Goal: Transaction & Acquisition: Purchase product/service

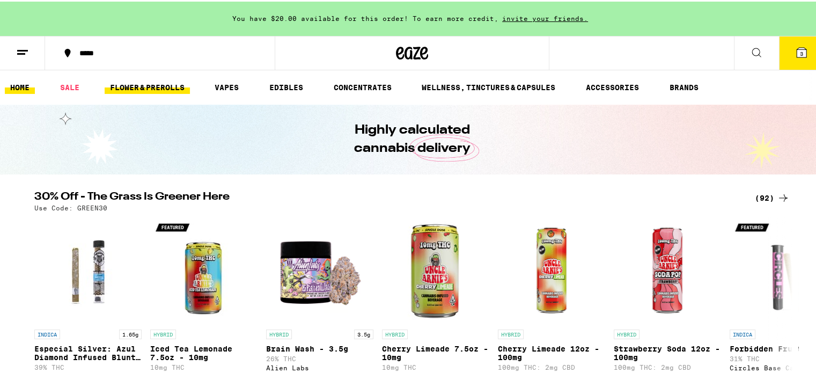
click at [128, 86] on link "FLOWER & PREROLLS" at bounding box center [147, 85] width 85 height 13
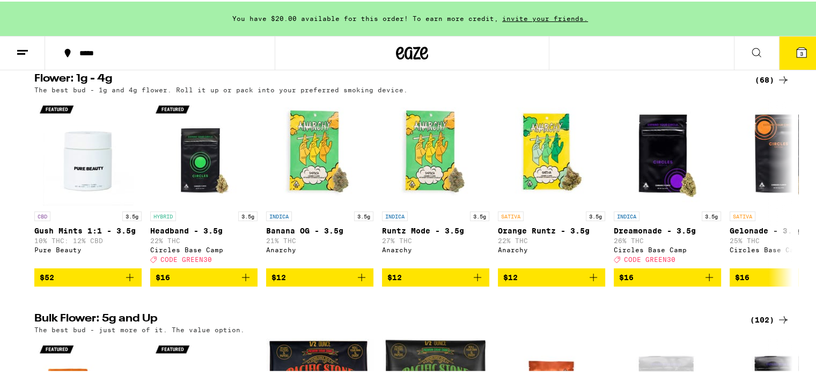
scroll to position [215, 0]
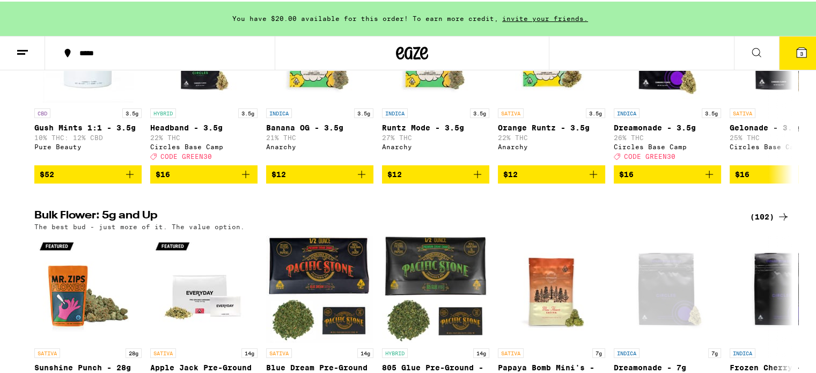
click at [769, 222] on div "(102)" at bounding box center [770, 215] width 40 height 13
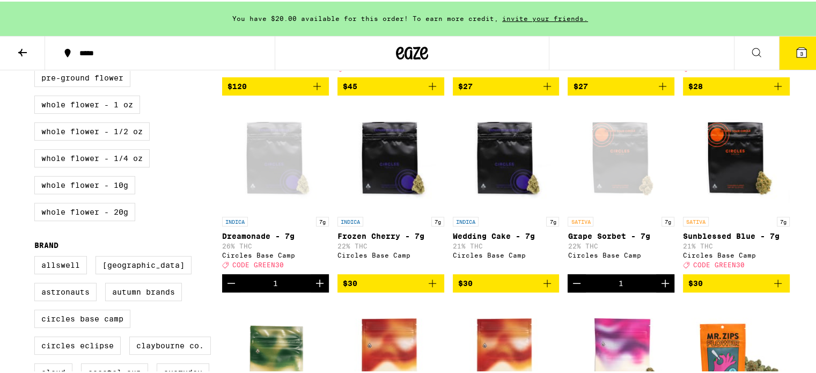
scroll to position [322, 0]
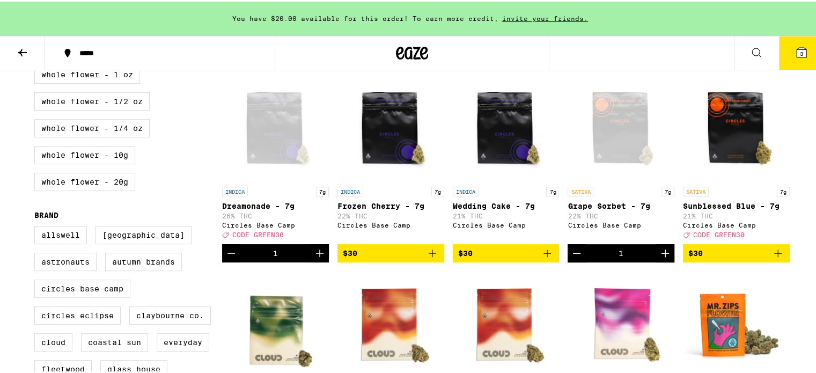
click at [570, 258] on icon "Decrement" at bounding box center [576, 251] width 13 height 13
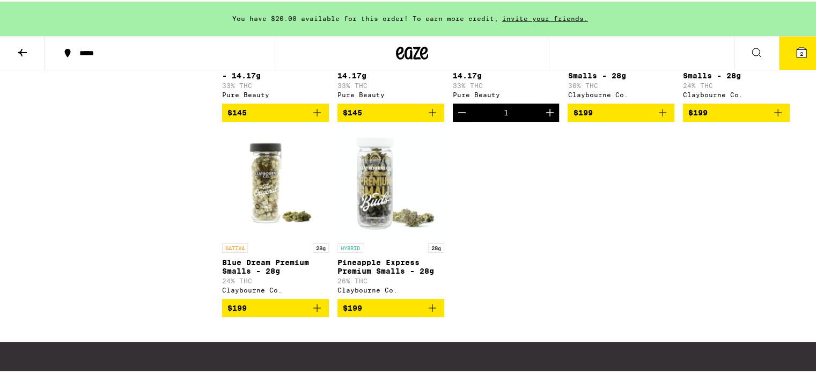
scroll to position [4024, 0]
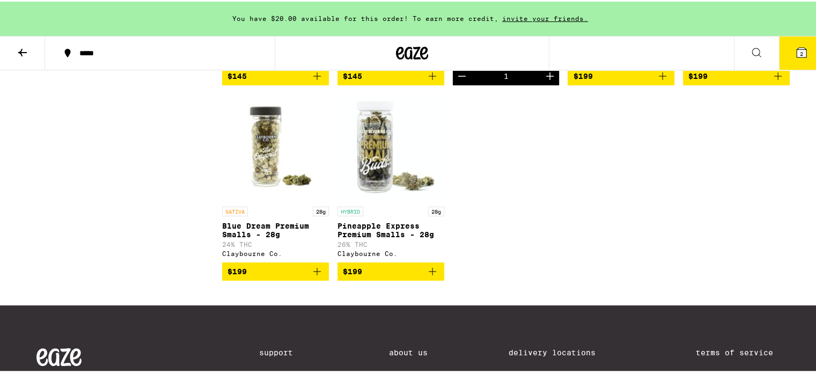
click at [459, 81] on icon "Decrement" at bounding box center [462, 74] width 13 height 13
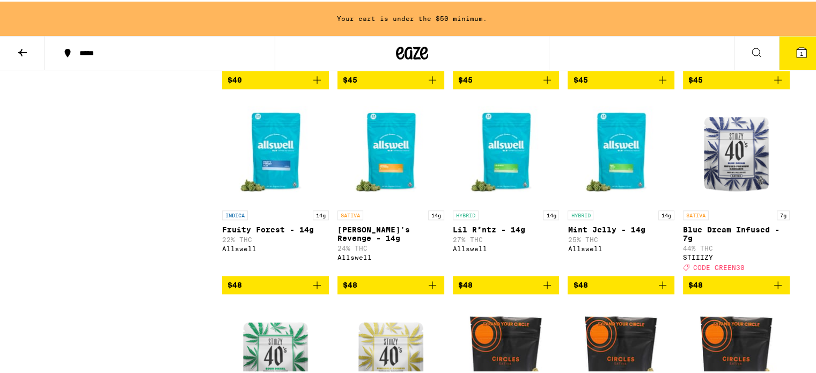
scroll to position [1288, 0]
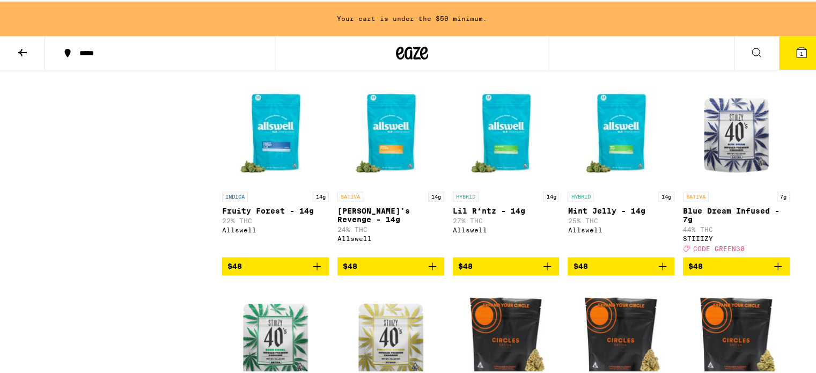
click at [772, 271] on icon "Add to bag" at bounding box center [778, 264] width 13 height 13
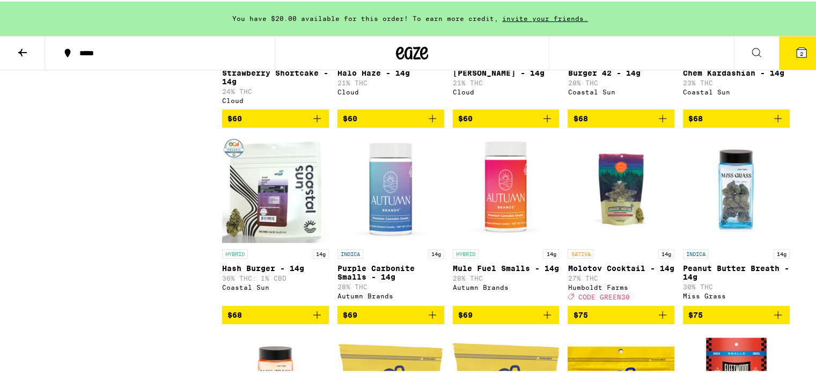
scroll to position [2468, 0]
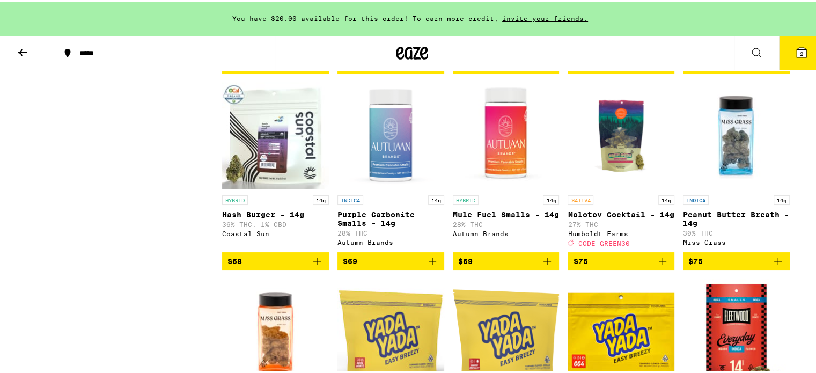
click at [313, 263] on icon "Add to bag" at bounding box center [317, 260] width 8 height 8
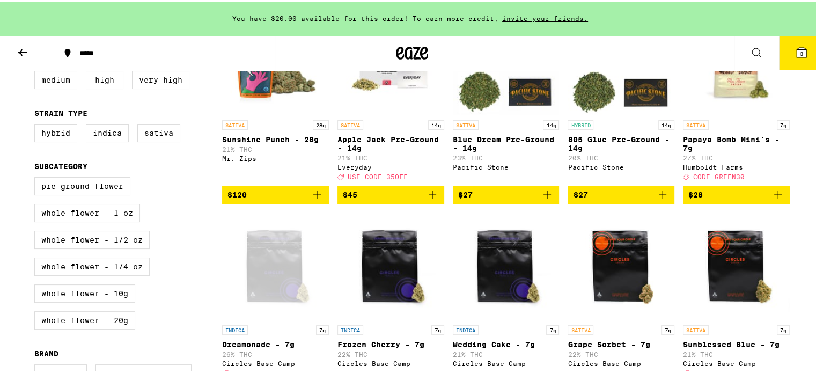
scroll to position [0, 0]
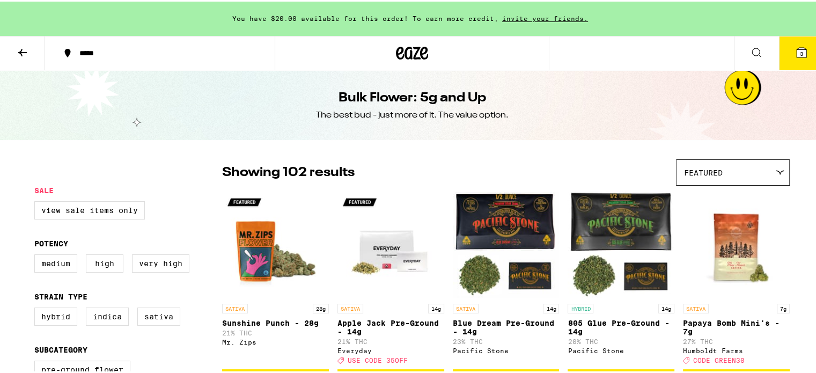
click at [25, 53] on icon at bounding box center [22, 51] width 13 height 13
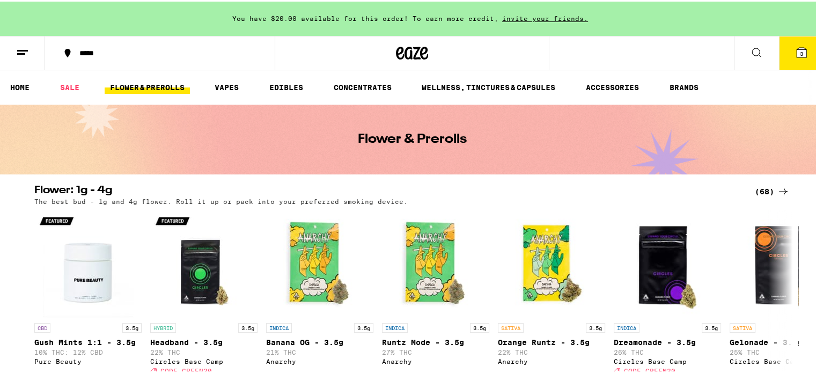
click at [764, 186] on div "(68)" at bounding box center [772, 189] width 35 height 13
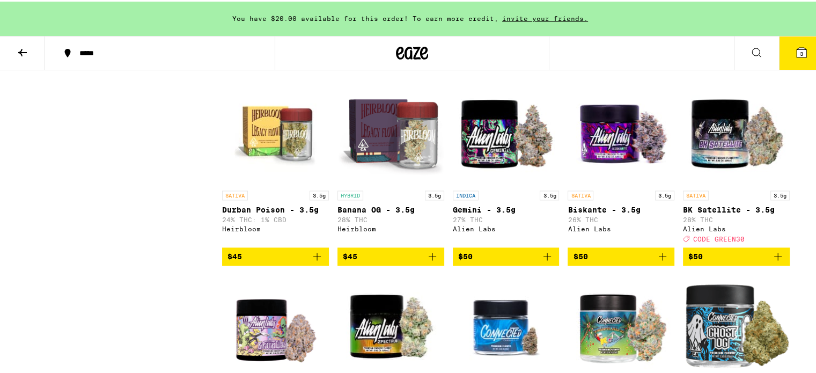
scroll to position [1502, 0]
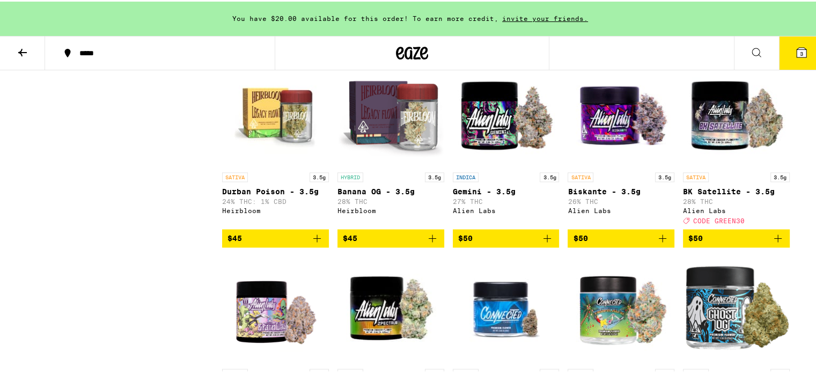
click at [773, 243] on icon "Add to bag" at bounding box center [778, 236] width 13 height 13
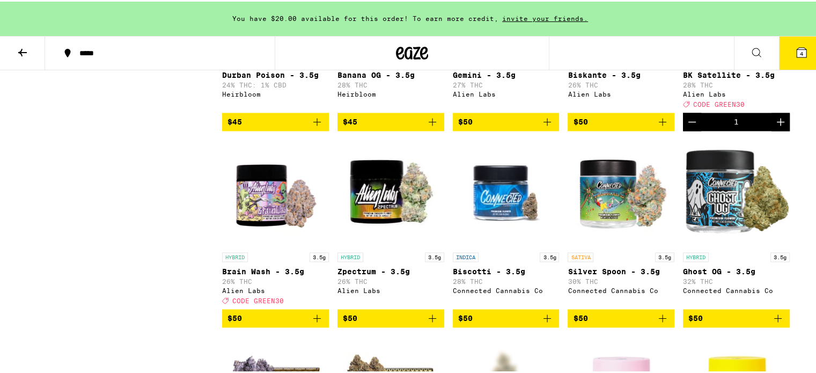
scroll to position [1556, 0]
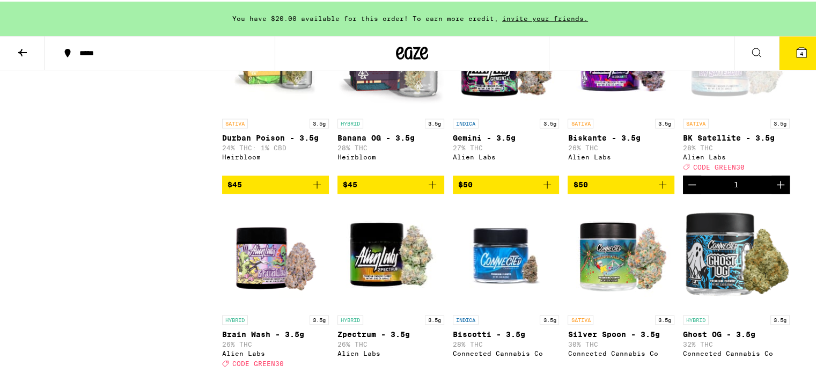
click at [688, 189] on icon "Decrement" at bounding box center [692, 183] width 13 height 13
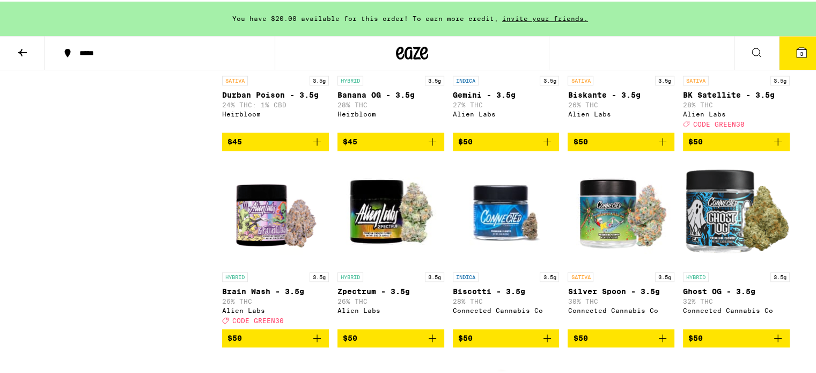
scroll to position [1717, 0]
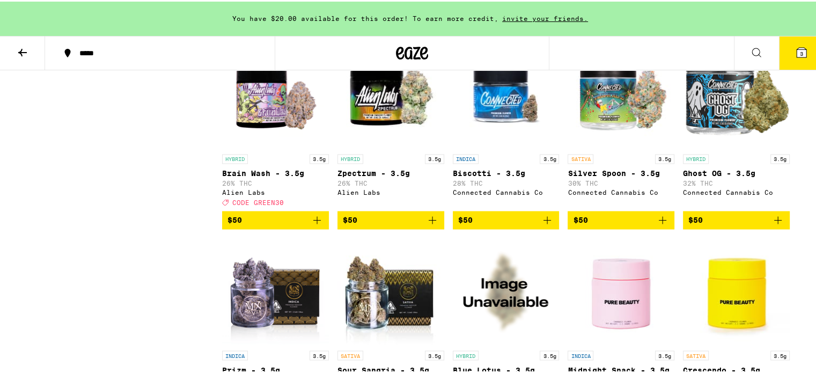
click at [313, 225] on icon "Add to bag" at bounding box center [317, 218] width 13 height 13
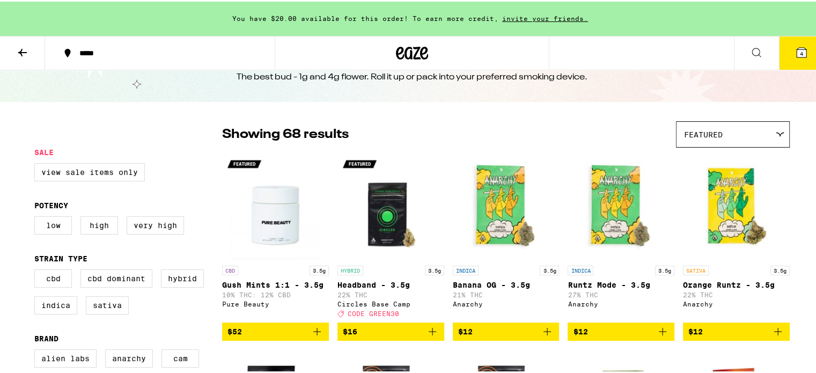
scroll to position [0, 0]
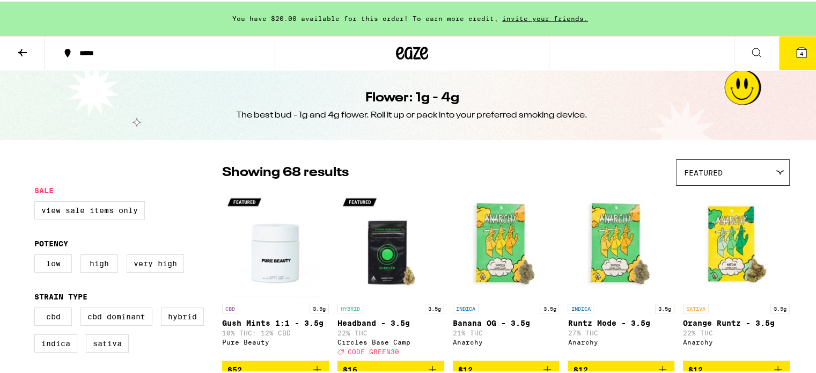
click at [24, 52] on icon at bounding box center [22, 51] width 13 height 13
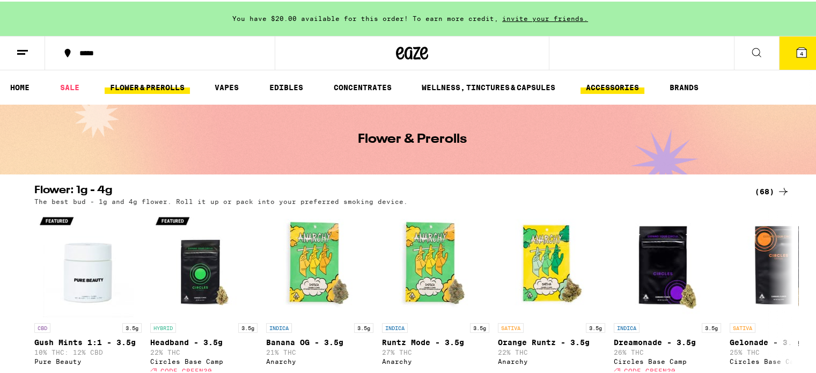
click at [586, 86] on link "ACCESSORIES" at bounding box center [613, 85] width 64 height 13
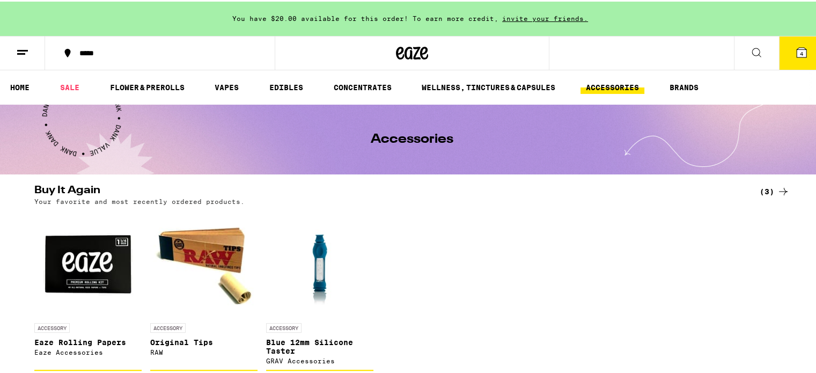
scroll to position [54, 0]
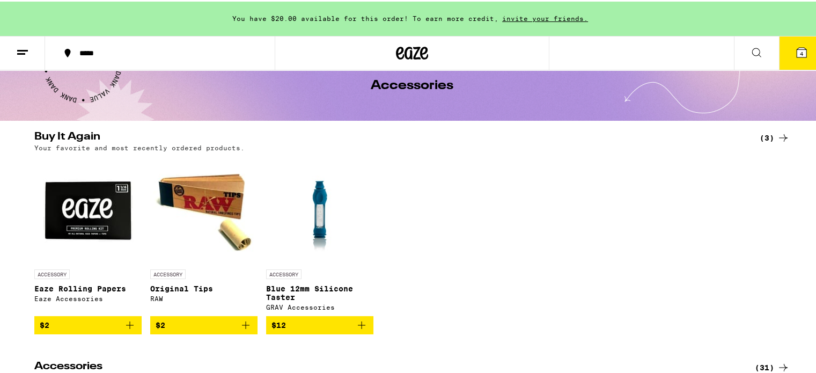
click at [361, 326] on icon "Add to bag" at bounding box center [361, 323] width 13 height 13
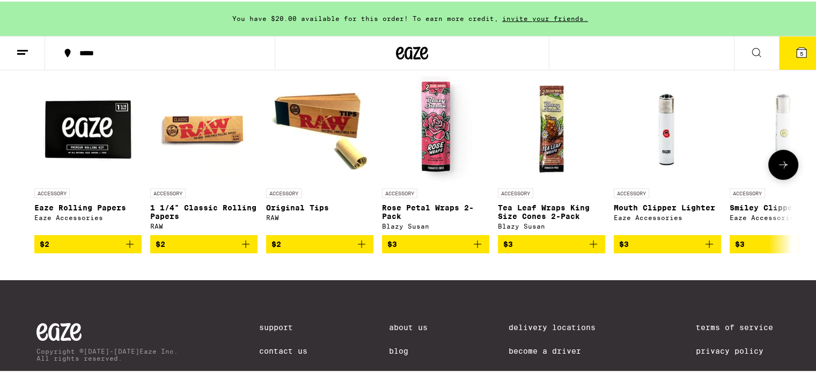
scroll to position [322, 0]
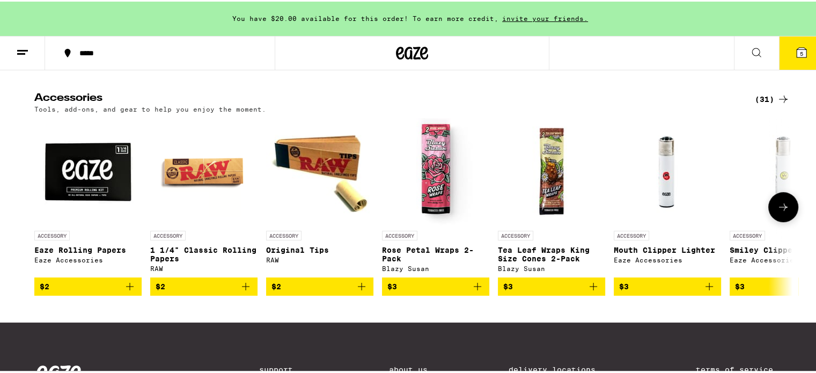
click at [474, 291] on icon "Add to bag" at bounding box center [477, 284] width 13 height 13
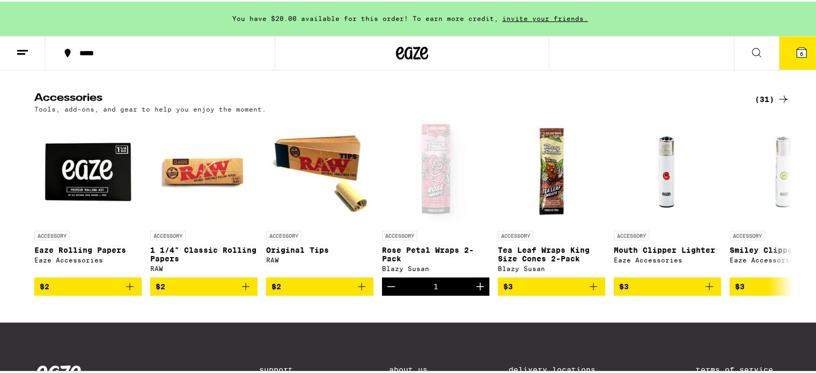
click at [783, 104] on icon at bounding box center [783, 97] width 13 height 13
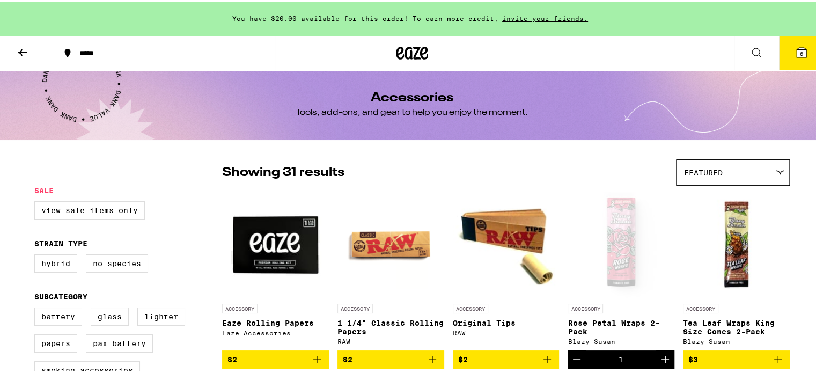
click at [17, 48] on icon at bounding box center [22, 51] width 13 height 13
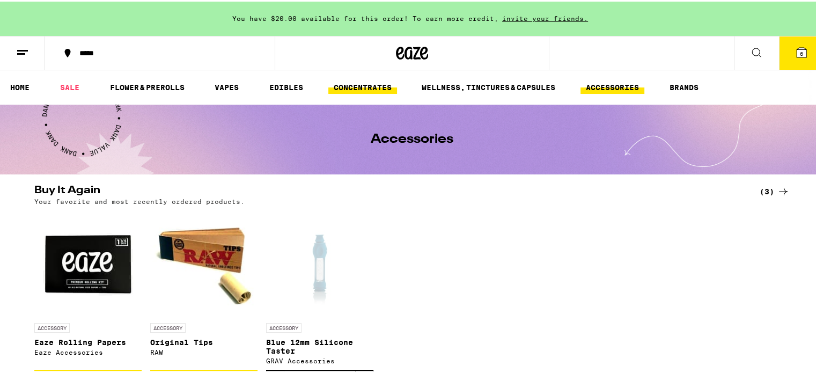
click at [370, 82] on link "CONCENTRATES" at bounding box center [362, 85] width 69 height 13
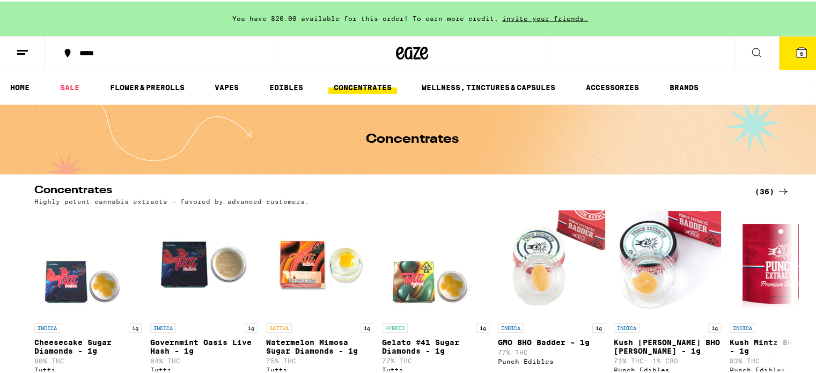
click at [760, 193] on div "(36)" at bounding box center [772, 189] width 35 height 13
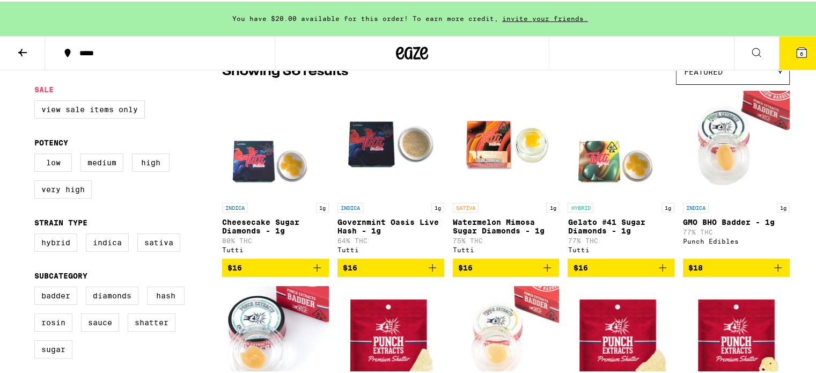
scroll to position [107, 0]
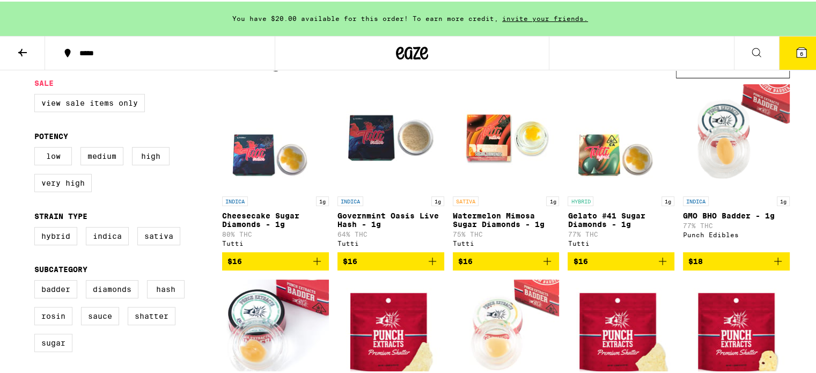
click at [429, 266] on icon "Add to bag" at bounding box center [432, 259] width 13 height 13
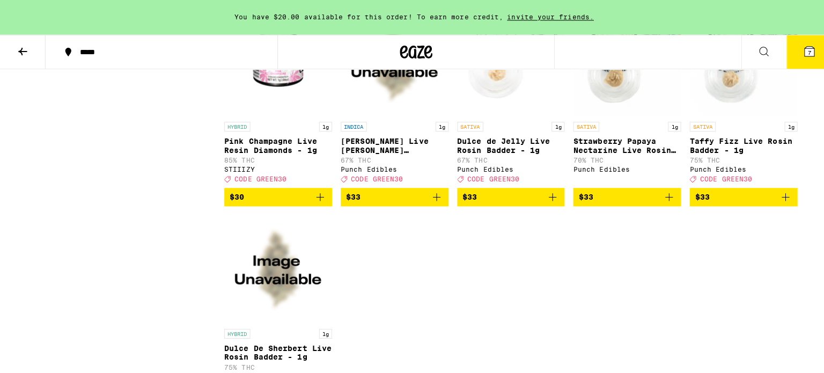
scroll to position [1395, 0]
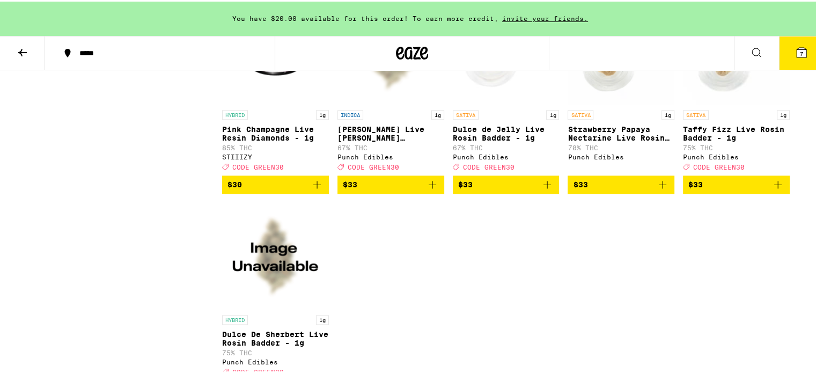
click at [783, 58] on button "7" at bounding box center [801, 51] width 45 height 33
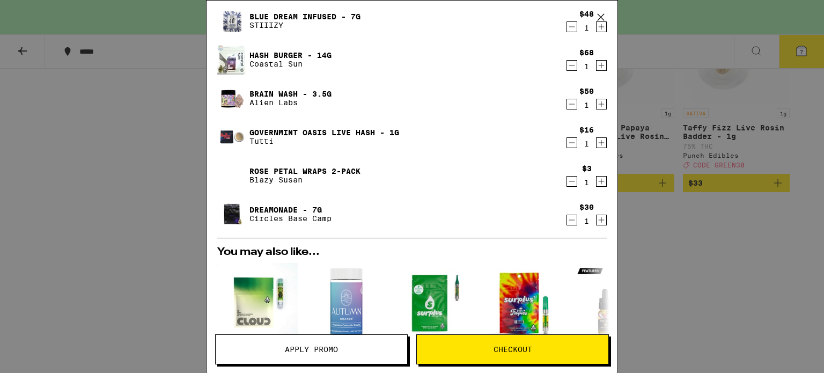
scroll to position [107, 0]
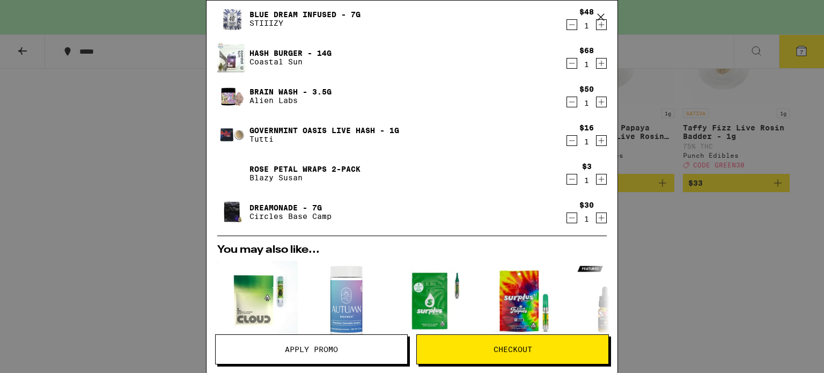
click at [567, 220] on icon "Decrement" at bounding box center [572, 217] width 10 height 13
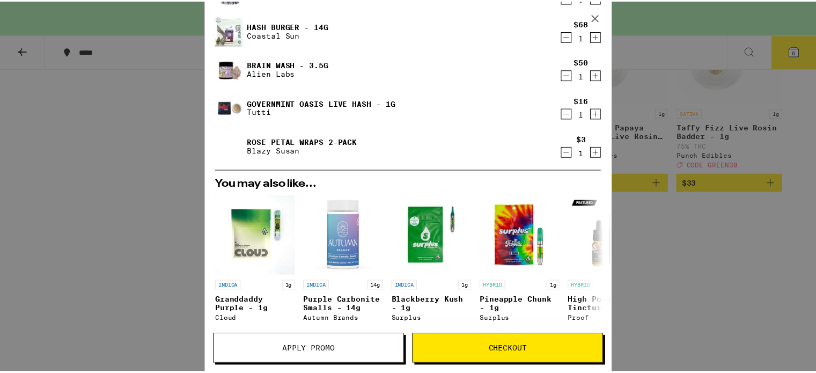
scroll to position [161, 0]
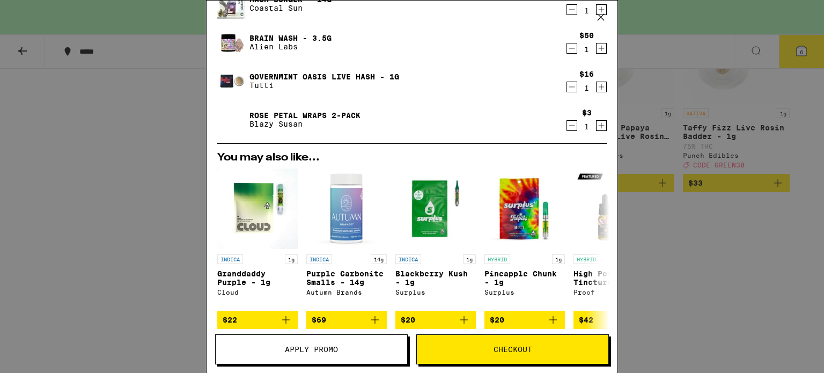
click at [328, 349] on span "Apply Promo" at bounding box center [311, 350] width 53 height 8
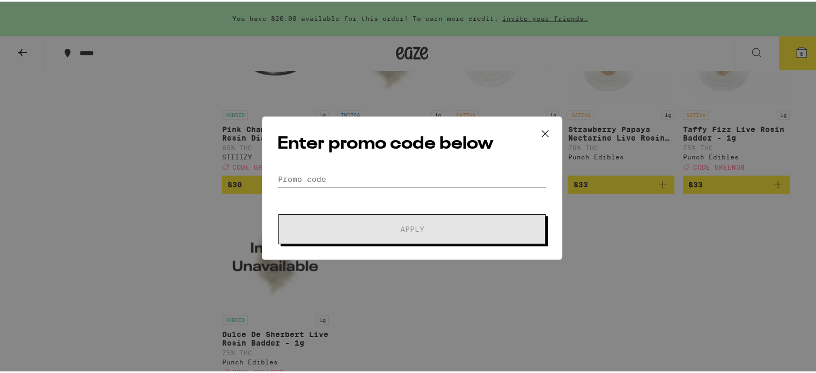
drag, startPoint x: 325, startPoint y: 167, endPoint x: 320, endPoint y: 178, distance: 12.0
click at [320, 178] on div "Enter promo code below Promo Code Apply" at bounding box center [412, 186] width 300 height 143
click at [320, 178] on input "Promo Code" at bounding box center [411, 178] width 269 height 16
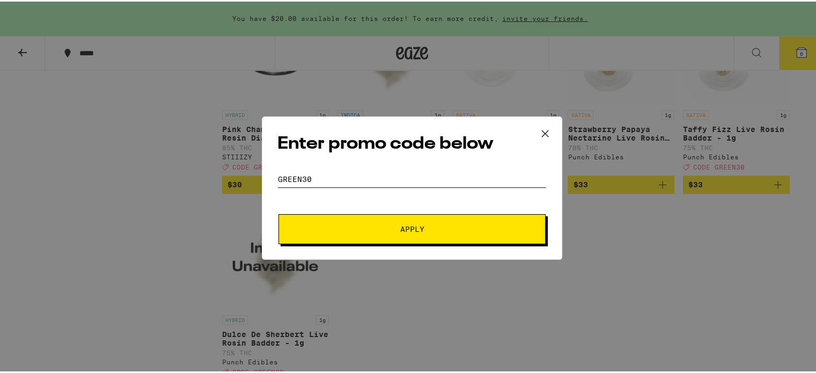
type input "green30"
click at [356, 231] on span "Apply" at bounding box center [411, 228] width 193 height 8
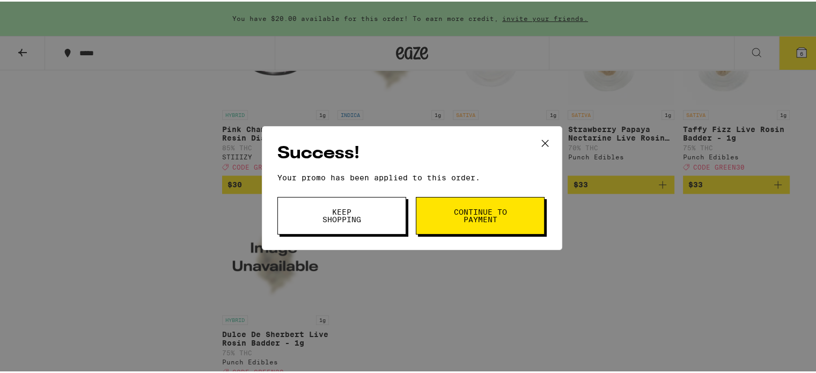
click at [462, 218] on span "Continue to payment" at bounding box center [480, 214] width 55 height 15
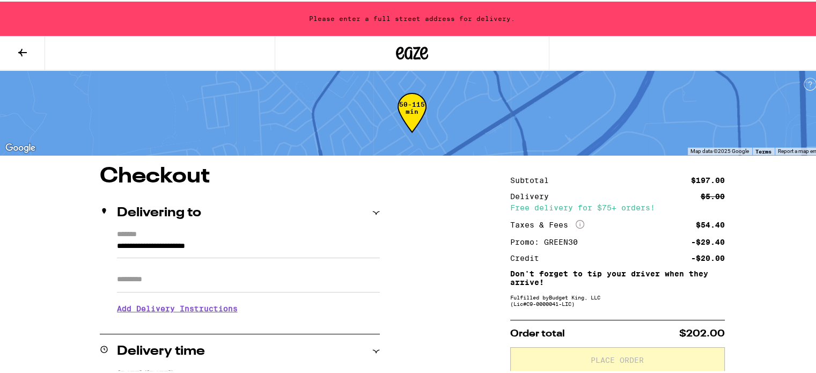
click at [23, 51] on icon at bounding box center [22, 51] width 13 height 13
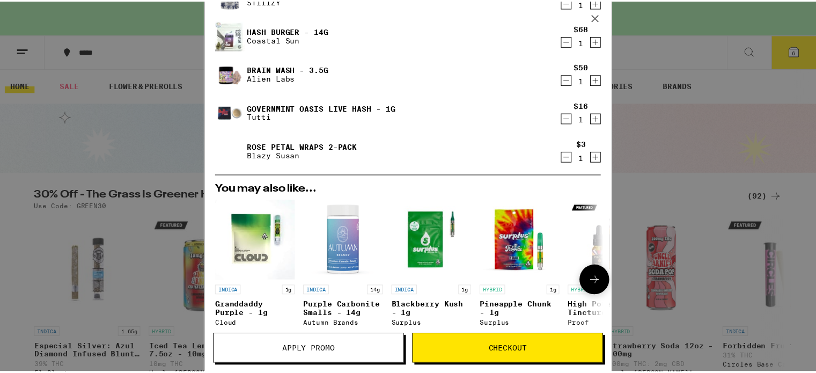
scroll to position [344, 0]
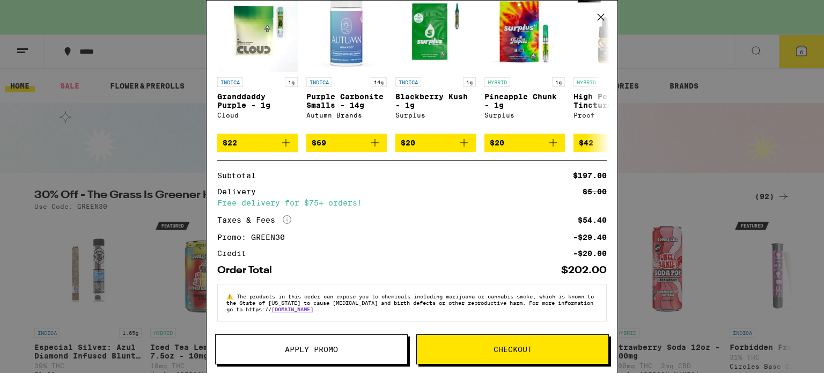
click at [508, 355] on button "Checkout" at bounding box center [512, 349] width 193 height 30
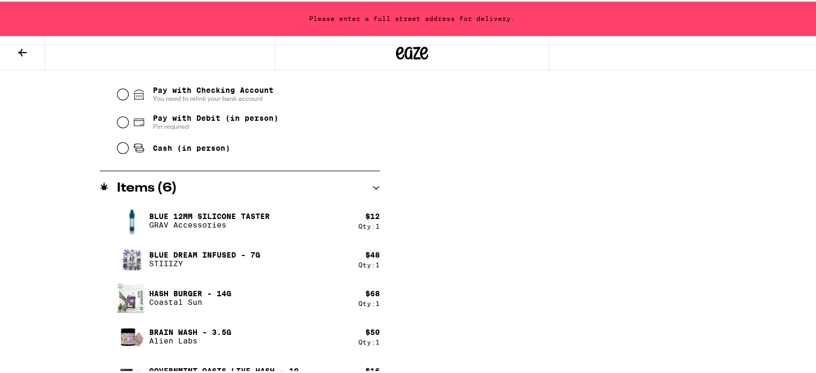
scroll to position [549, 0]
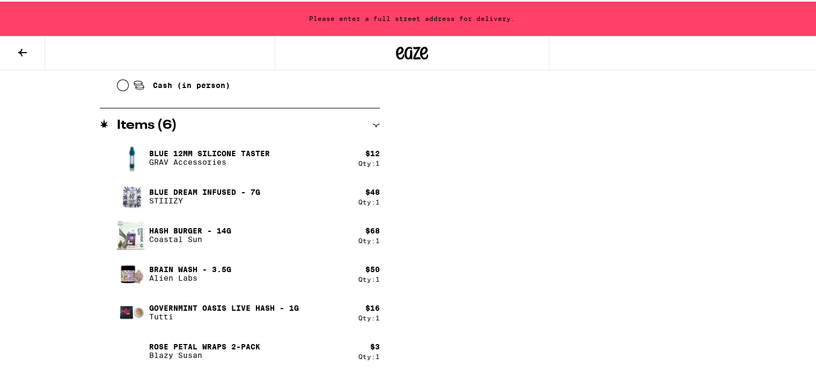
click at [21, 51] on icon at bounding box center [22, 51] width 13 height 13
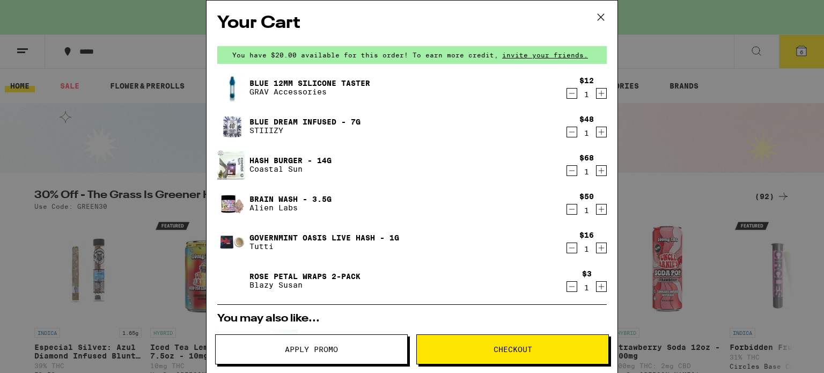
click at [567, 213] on icon "Decrement" at bounding box center [572, 209] width 10 height 13
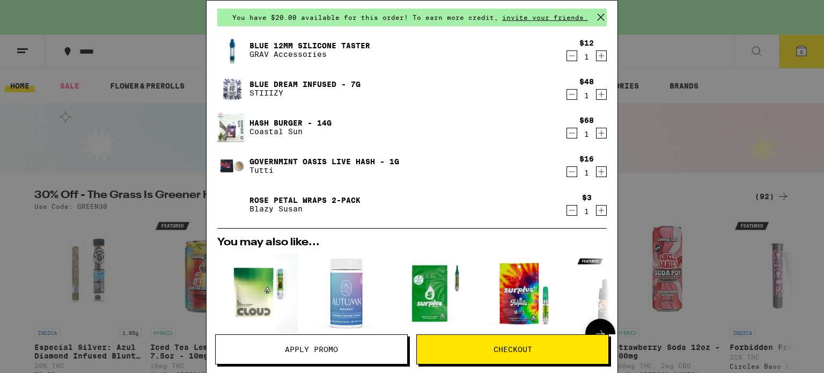
scroll to position [37, 0]
click at [567, 208] on icon "Decrement" at bounding box center [572, 210] width 10 height 13
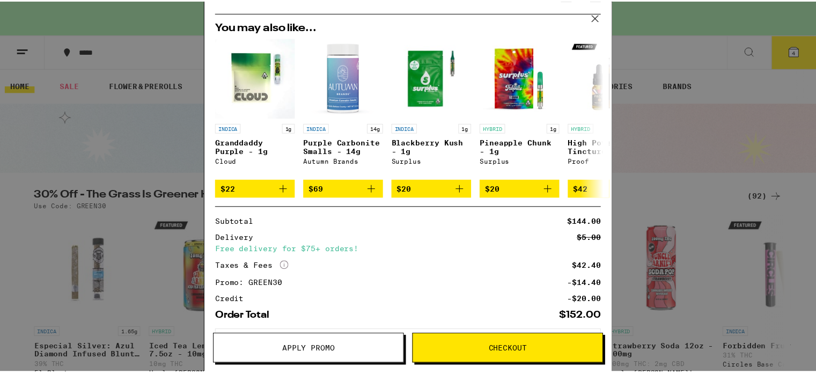
scroll to position [267, 0]
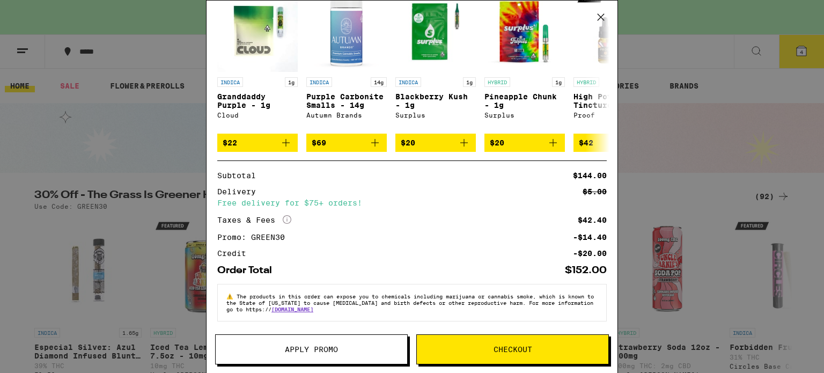
click at [474, 349] on span "Checkout" at bounding box center [513, 350] width 192 height 8
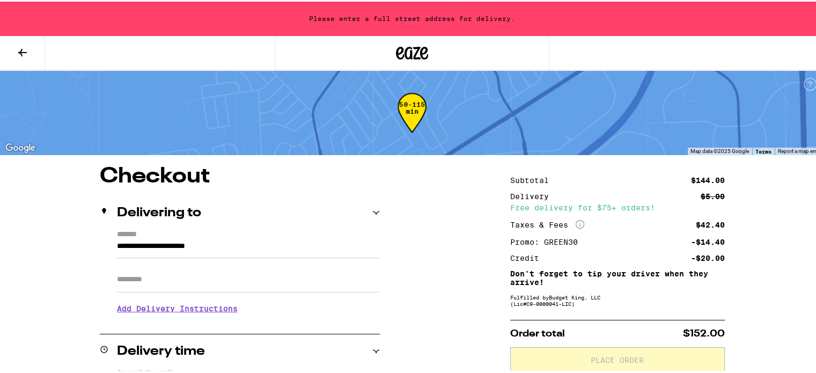
click at [246, 278] on input "Apt/Suite" at bounding box center [248, 278] width 263 height 26
click at [117, 244] on input "**********" at bounding box center [248, 247] width 263 height 18
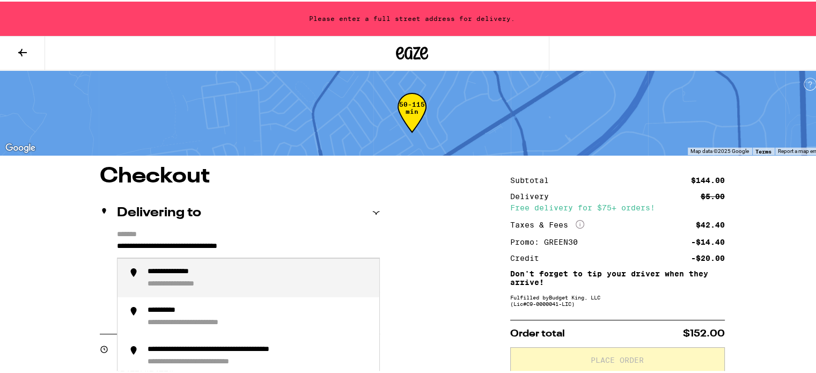
click at [197, 270] on div "**********" at bounding box center [184, 271] width 73 height 10
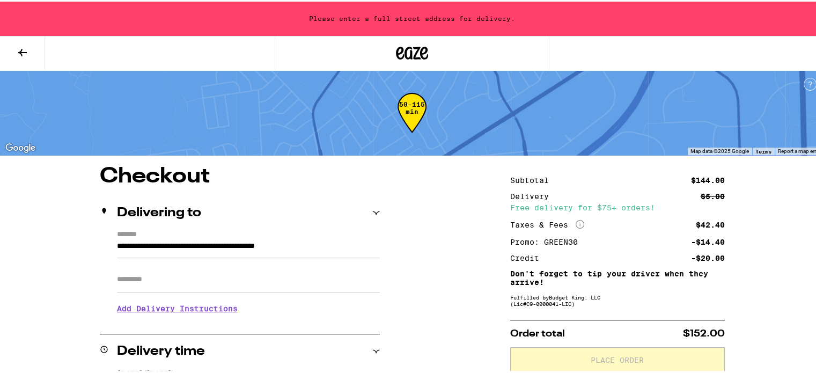
type input "**********"
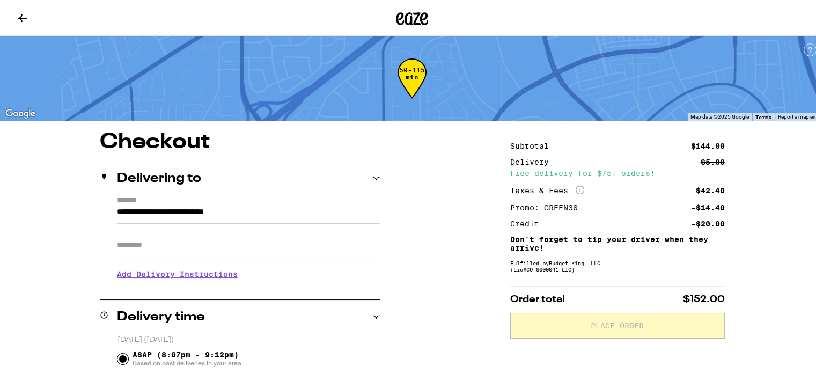
click at [240, 248] on input "Apt/Suite" at bounding box center [248, 244] width 263 height 26
type input "**"
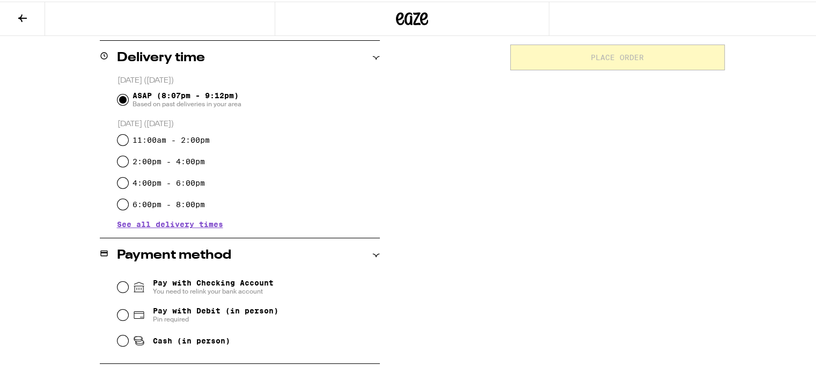
scroll to position [322, 0]
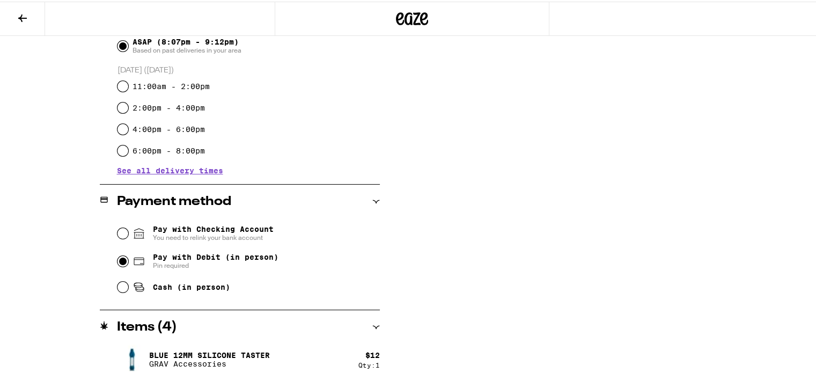
click at [118, 261] on input "Pay with Debit (in person) Pin required" at bounding box center [123, 259] width 11 height 11
radio input "true"
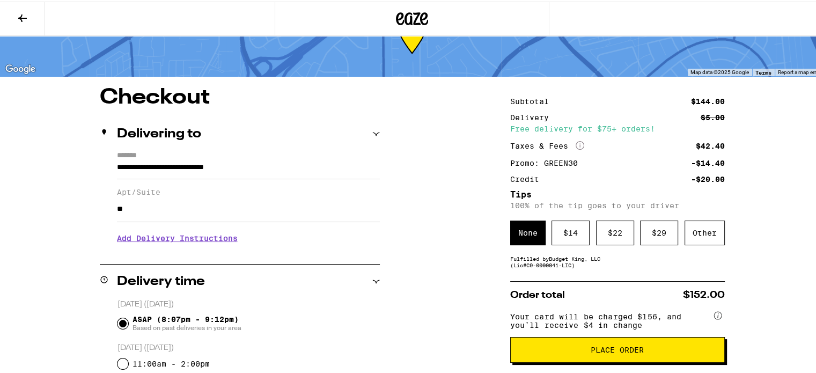
scroll to position [17, 0]
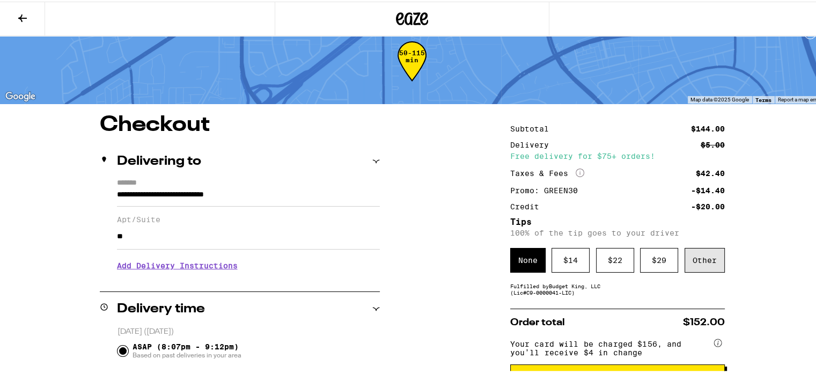
click at [714, 265] on div "Other" at bounding box center [705, 258] width 40 height 25
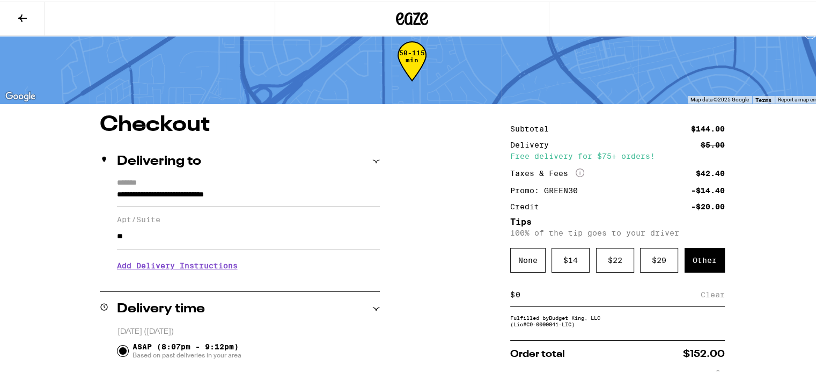
click at [651, 298] on input at bounding box center [608, 293] width 186 height 10
type input "7"
click at [707, 296] on div "Save" at bounding box center [715, 293] width 19 height 24
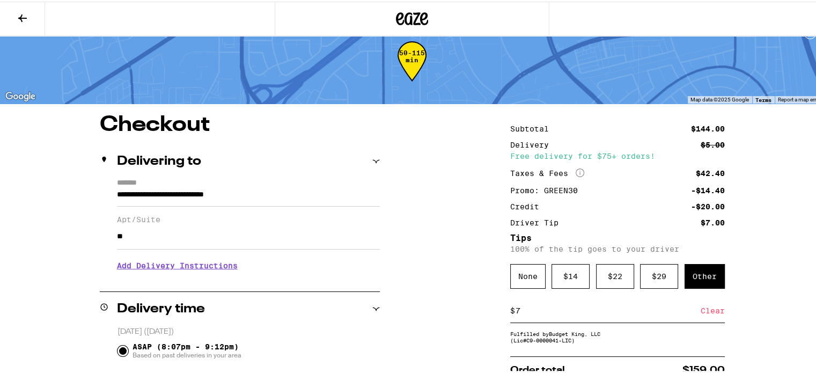
scroll to position [71, 0]
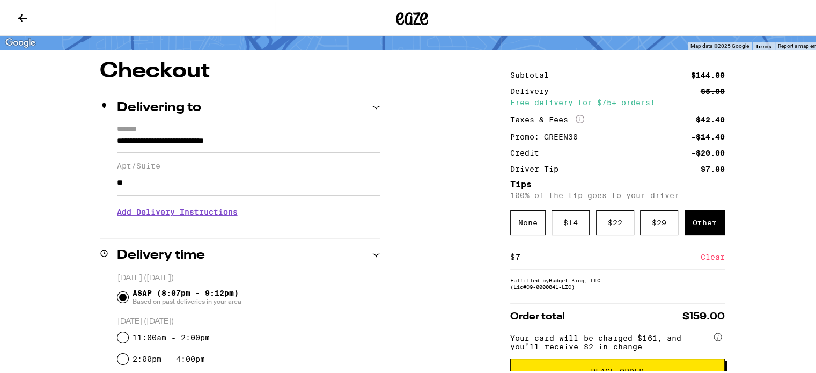
click at [527, 253] on input "7" at bounding box center [608, 256] width 186 height 10
type input "8"
click at [713, 261] on div "Save" at bounding box center [715, 256] width 19 height 24
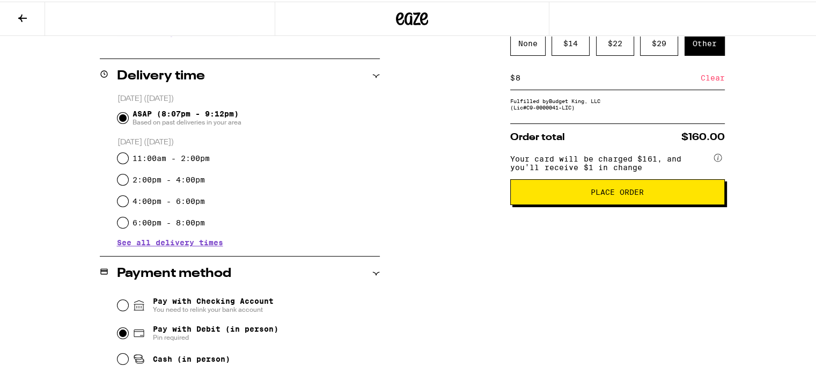
scroll to position [232, 0]
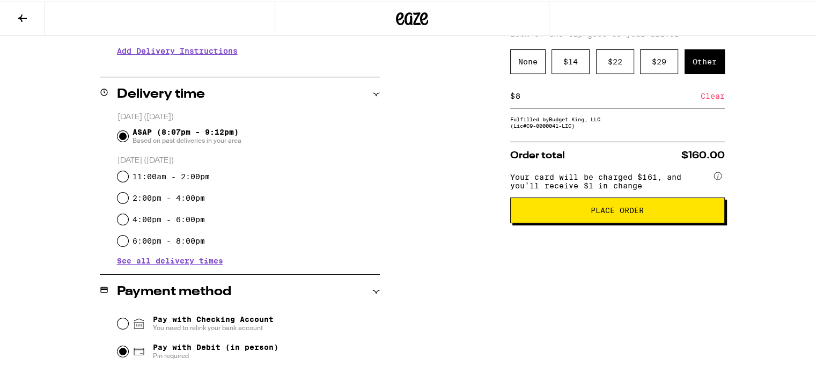
click at [698, 212] on span "Place Order" at bounding box center [617, 209] width 196 height 8
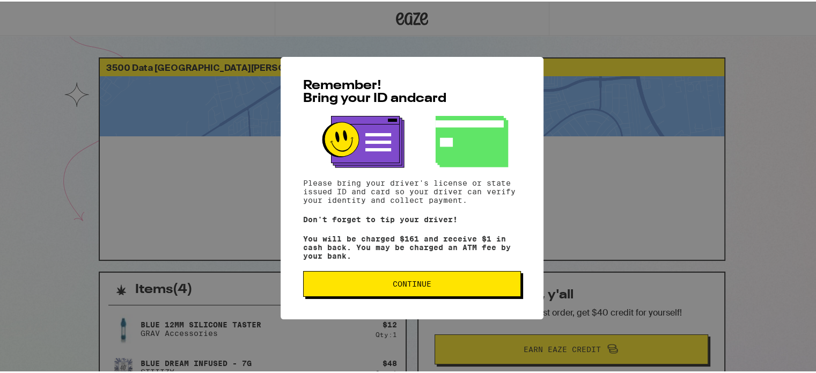
click at [444, 286] on span "Continue" at bounding box center [412, 282] width 200 height 8
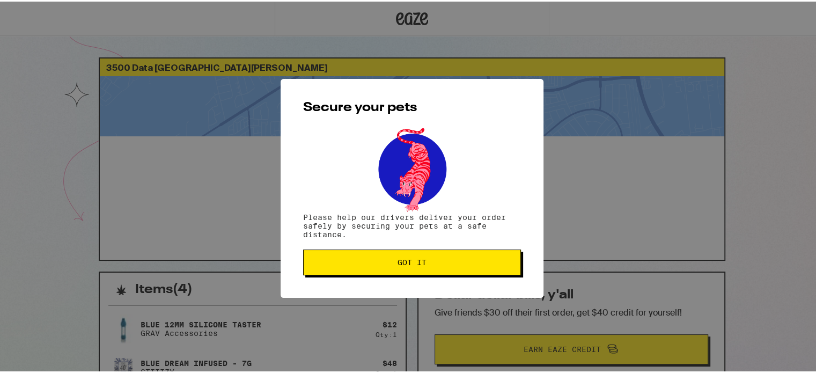
click at [453, 271] on button "Got it" at bounding box center [412, 261] width 218 height 26
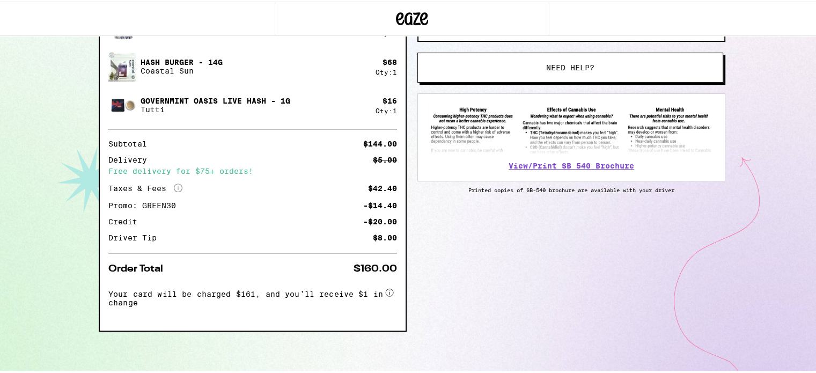
scroll to position [180, 0]
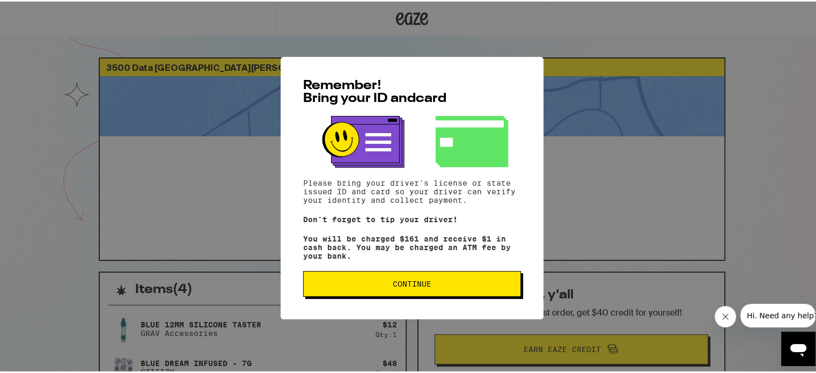
click at [382, 283] on span "Continue" at bounding box center [412, 282] width 200 height 8
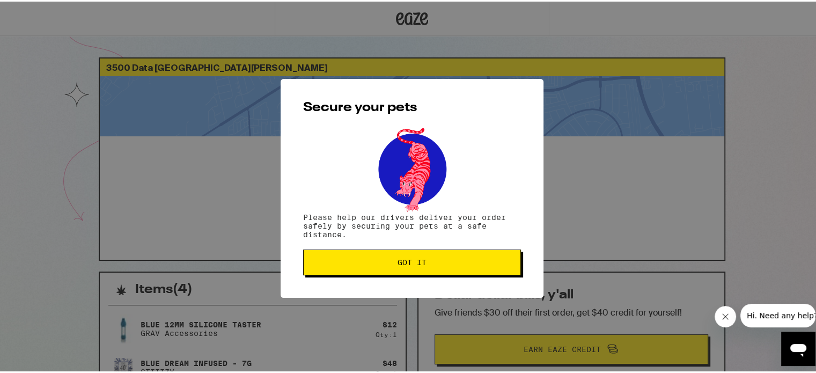
click at [431, 249] on button "Got it" at bounding box center [412, 261] width 218 height 26
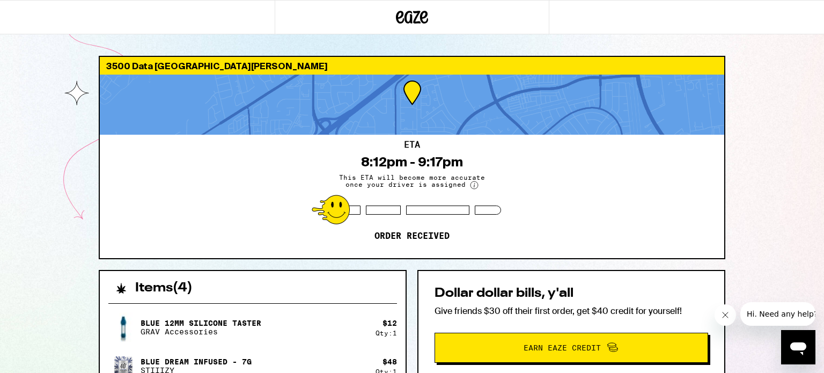
click at [816, 87] on div "3500 Data [GEOGRAPHIC_DATA][PERSON_NAME] 95670 ETA 8:12pm - 9:17pm This ETA wil…" at bounding box center [412, 350] width 824 height 701
click at [62, 263] on div "3500 Data [GEOGRAPHIC_DATA][PERSON_NAME] 95670 ETA 8:12pm - 9:17pm This ETA wil…" at bounding box center [412, 350] width 824 height 701
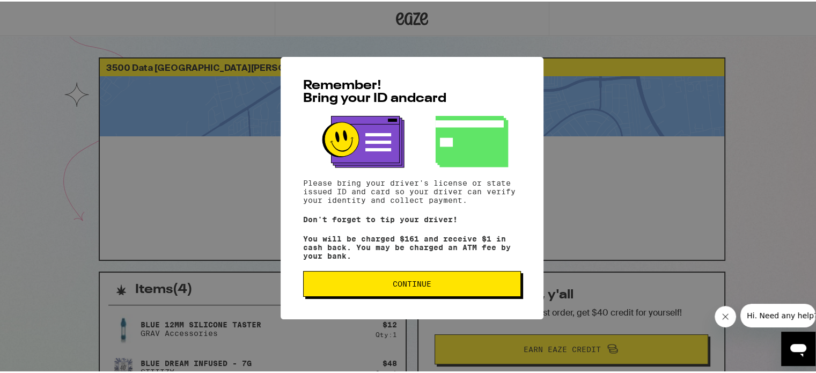
click at [408, 281] on span "Continue" at bounding box center [412, 282] width 39 height 8
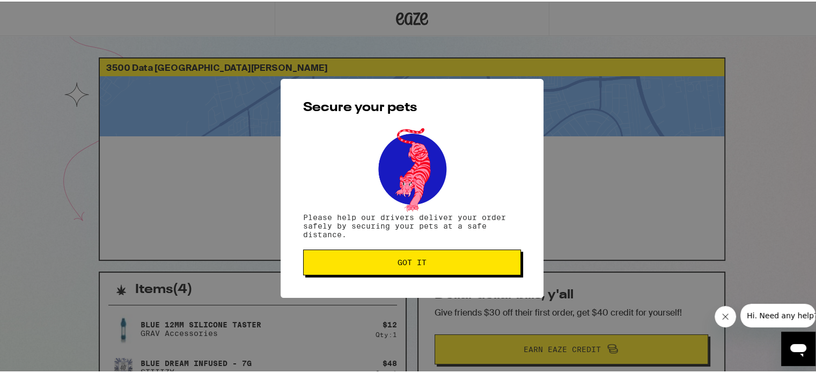
click at [427, 264] on span "Got it" at bounding box center [412, 261] width 200 height 8
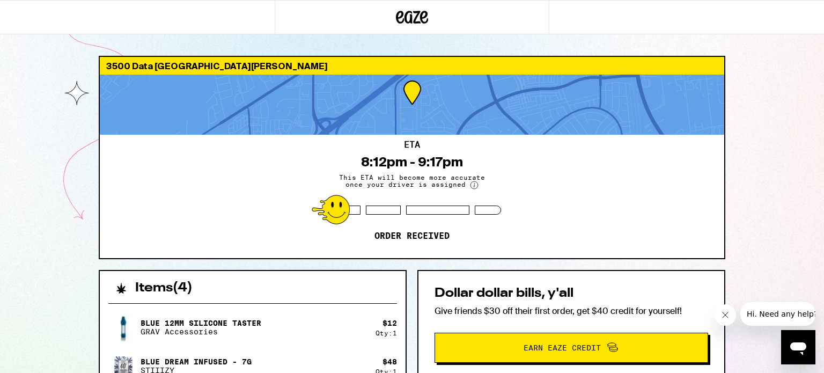
click at [816, 102] on div "3500 Data [GEOGRAPHIC_DATA][PERSON_NAME] 95670 ETA 8:12pm - 9:17pm This ETA wil…" at bounding box center [412, 350] width 824 height 701
click at [718, 310] on button "Close message from company" at bounding box center [724, 314] width 21 height 21
click at [770, 275] on div "3500 Data [GEOGRAPHIC_DATA][PERSON_NAME] 95670 ETA 8:12pm - 9:17pm This ETA wil…" at bounding box center [412, 350] width 824 height 701
click at [165, 319] on p "Blue 12mm Silicone Taster" at bounding box center [201, 323] width 121 height 9
click at [67, 187] on div "3500 Data [GEOGRAPHIC_DATA][PERSON_NAME] 95670 ETA 8:12pm - 9:17pm This ETA wil…" at bounding box center [412, 350] width 824 height 701
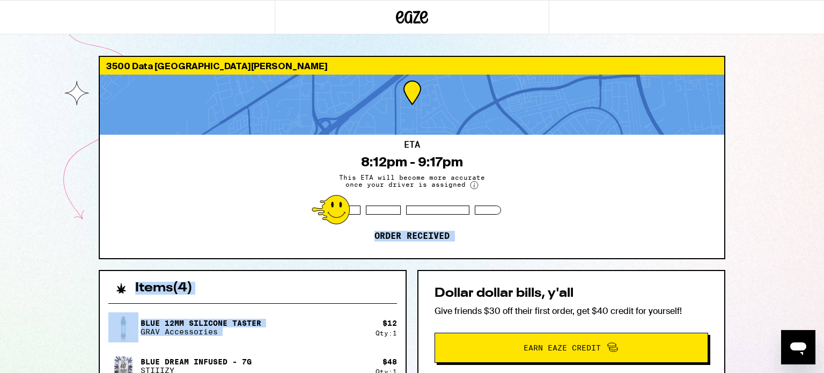
drag, startPoint x: 384, startPoint y: 323, endPoint x: 336, endPoint y: 227, distance: 107.0
click at [337, 227] on div "3500 Data [GEOGRAPHIC_DATA][PERSON_NAME] 95670 ETA 8:12pm - 9:17pm This ETA wil…" at bounding box center [412, 378] width 644 height 645
click at [745, 161] on div "3500 Data [GEOGRAPHIC_DATA][PERSON_NAME] 95670 ETA 8:12pm - 9:17pm This ETA wil…" at bounding box center [412, 350] width 824 height 701
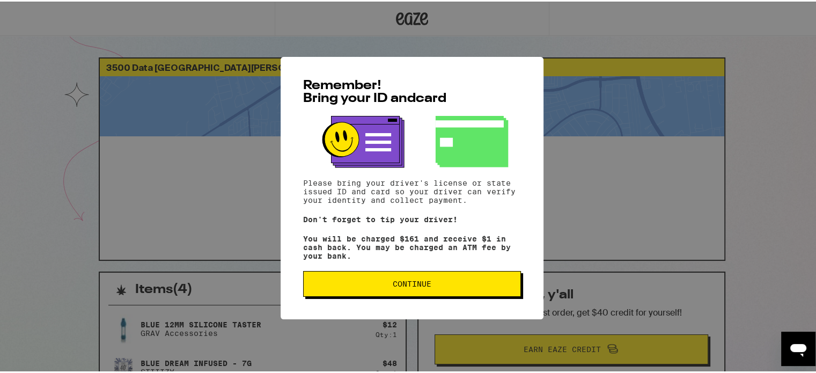
click at [462, 289] on button "Continue" at bounding box center [412, 282] width 218 height 26
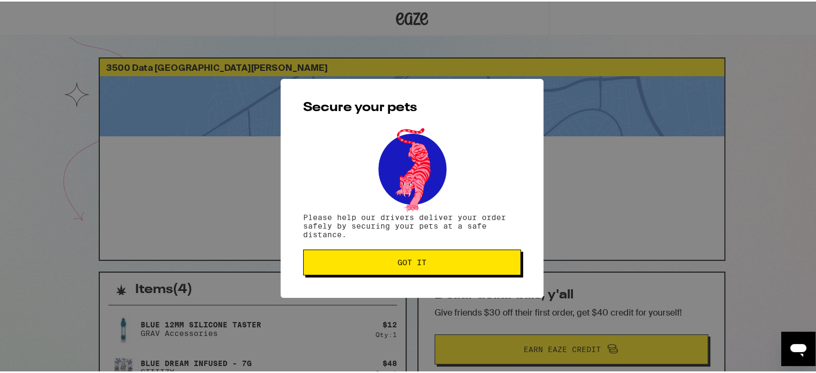
drag, startPoint x: 458, startPoint y: 270, endPoint x: 453, endPoint y: 266, distance: 5.7
click at [457, 269] on button "Got it" at bounding box center [412, 261] width 218 height 26
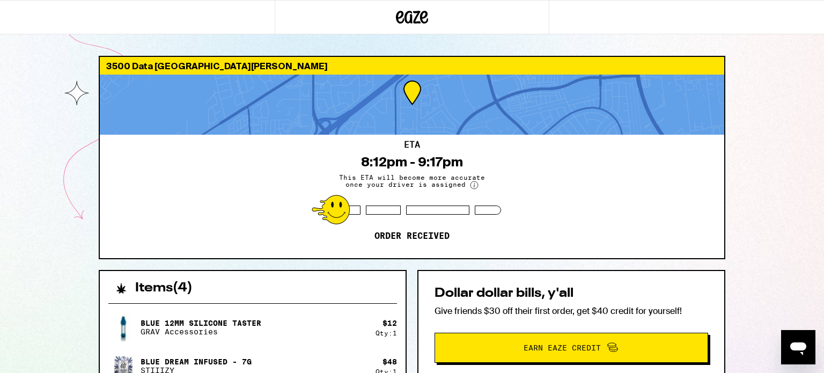
click at [751, 204] on div "3500 Data [GEOGRAPHIC_DATA][PERSON_NAME] 95670 ETA 8:12pm - 9:17pm This ETA wil…" at bounding box center [412, 350] width 824 height 701
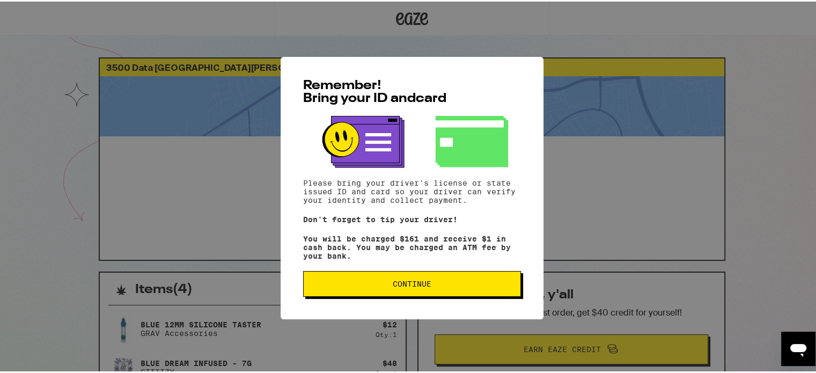
click at [400, 283] on span "Continue" at bounding box center [412, 282] width 39 height 8
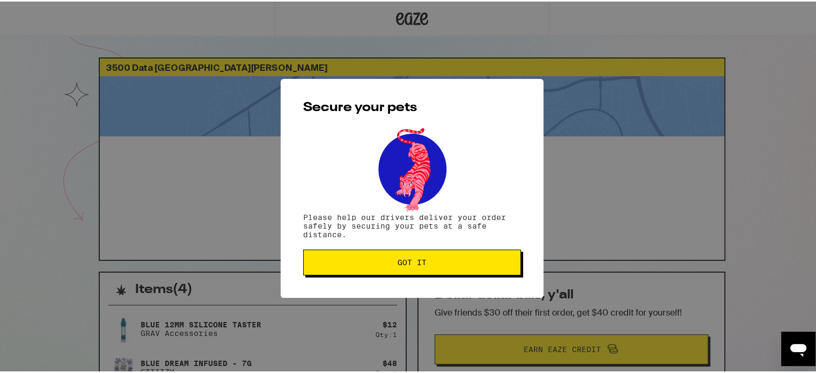
click at [403, 260] on span "Got it" at bounding box center [412, 261] width 29 height 8
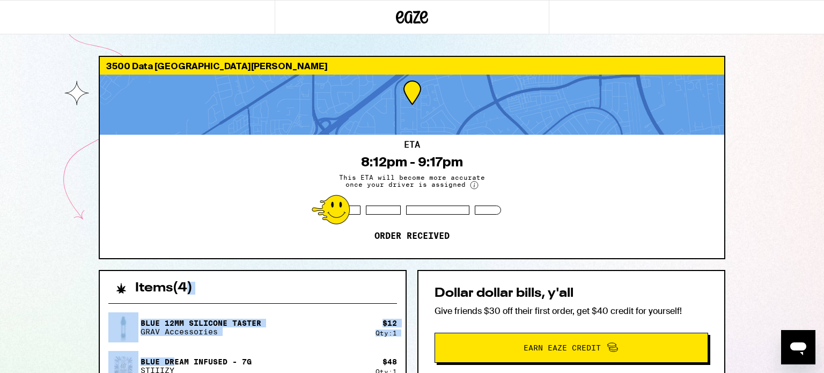
drag, startPoint x: 174, startPoint y: 345, endPoint x: 178, endPoint y: 304, distance: 41.5
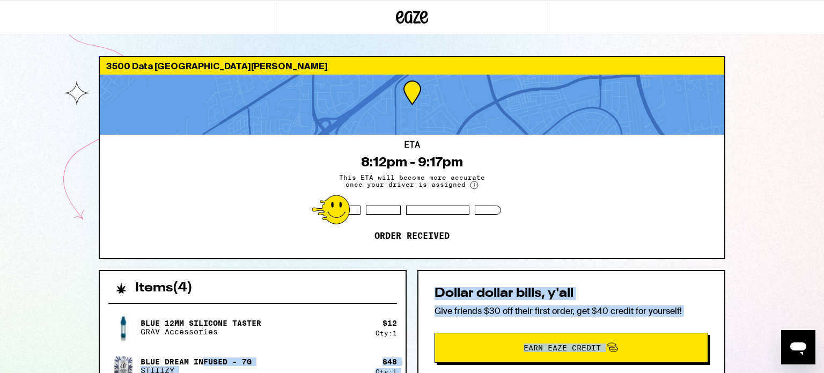
drag, startPoint x: 202, startPoint y: 361, endPoint x: 545, endPoint y: 398, distance: 344.9
click at [545, 372] on html "3500 Data [GEOGRAPHIC_DATA][PERSON_NAME] 95670 ETA 8:12pm - 9:17pm This ETA wil…" at bounding box center [412, 350] width 824 height 701
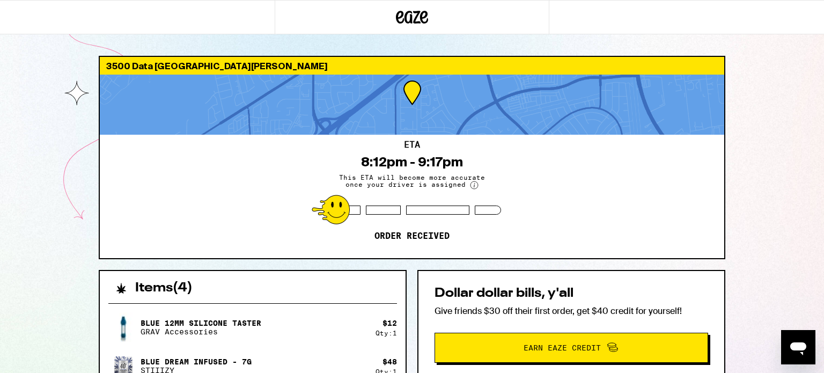
click at [619, 249] on div "ETA 8:12pm - 9:17pm This ETA will become more accurate once your driver is assi…" at bounding box center [412, 196] width 625 height 123
click at [805, 337] on div "Open messaging window" at bounding box center [798, 347] width 32 height 32
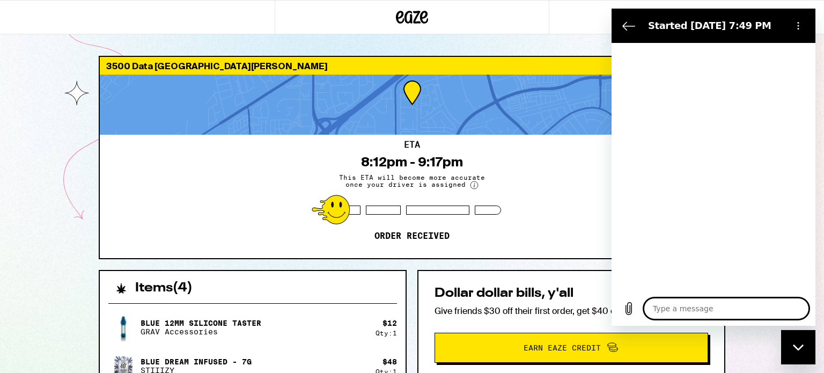
type textarea "x"
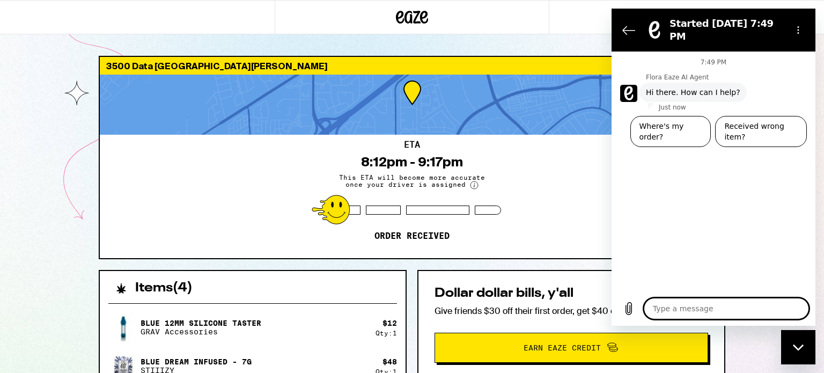
click at [701, 306] on textarea at bounding box center [726, 308] width 165 height 21
type textarea "H"
type textarea "x"
type textarea "He"
type textarea "x"
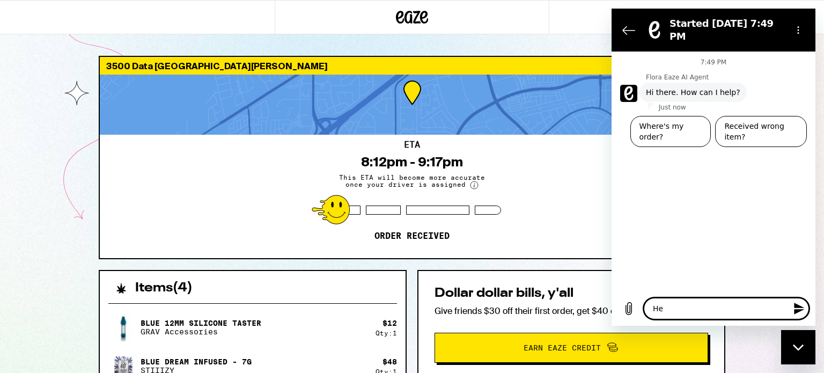
type textarea "Hel"
type textarea "x"
type textarea "Hell"
type textarea "x"
type textarea "Hello"
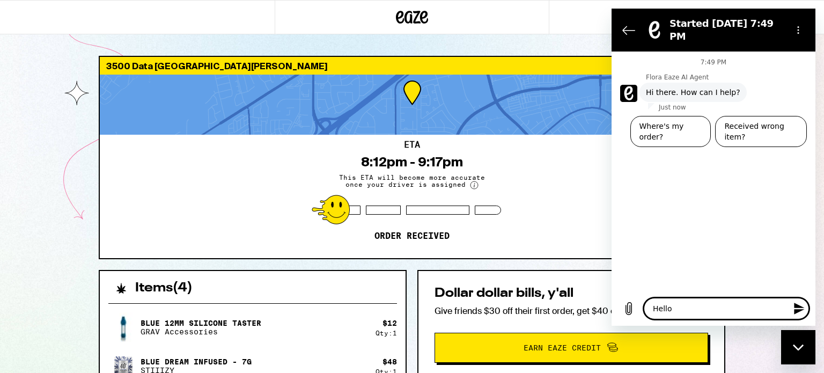
type textarea "x"
type textarea "Hello"
type textarea "x"
type textarea "Hello"
type textarea "x"
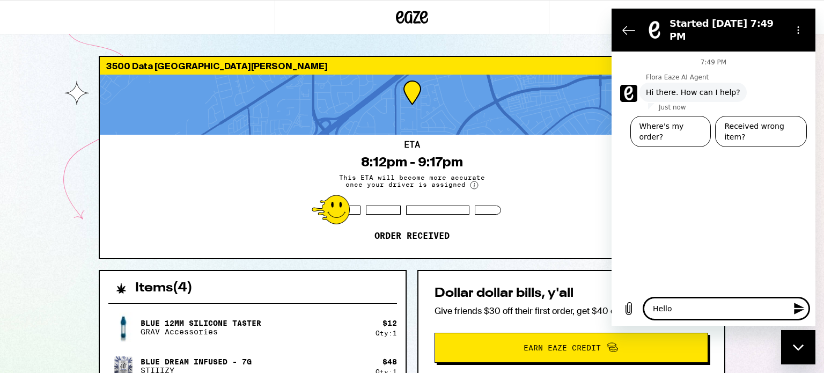
type textarea "Hello,"
type textarea "x"
type textarea "Hello,"
type textarea "x"
type textarea "Hello, I"
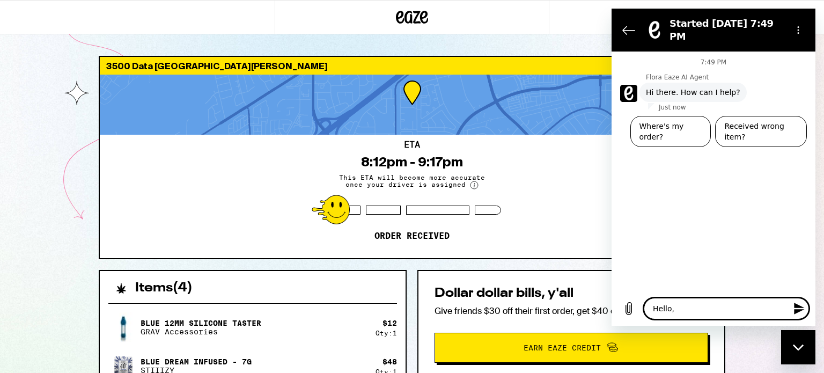
type textarea "x"
type textarea "Hello, I"
type textarea "x"
type textarea "Hello, I j"
type textarea "x"
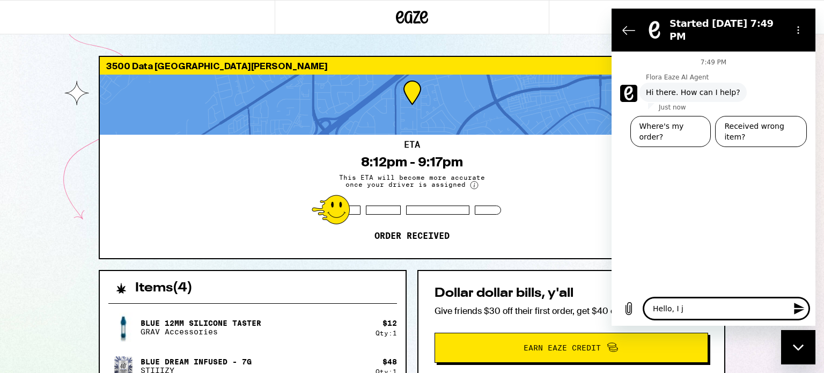
type textarea "Hello, I ju"
type textarea "x"
type textarea "Hello, I jus"
type textarea "x"
type textarea "Hello, I just"
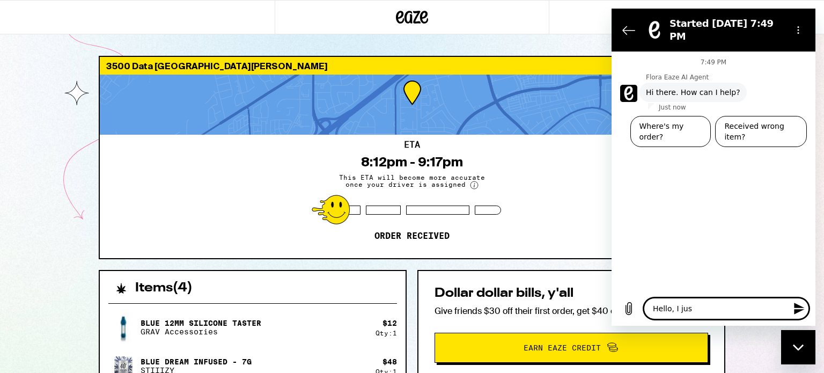
type textarea "x"
type textarea "Hello, I just"
type textarea "x"
type textarea "Hello, I just w"
type textarea "x"
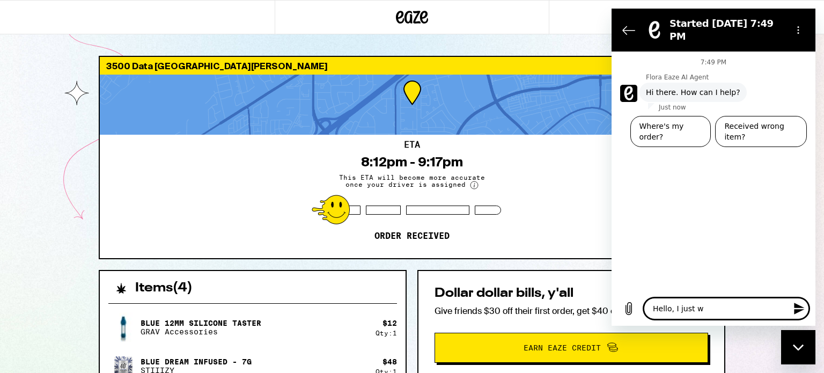
type textarea "Hello, I just wa"
type textarea "x"
type textarea "Hello, I just wan"
type textarea "x"
type textarea "Hello, I just want"
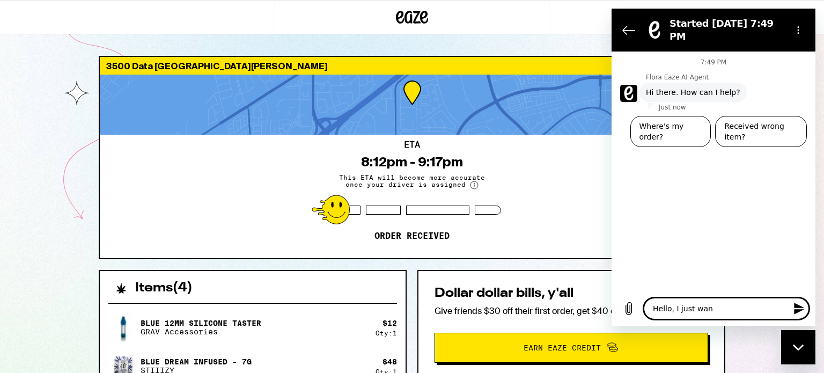
type textarea "x"
type textarea "Hello, I just wante"
type textarea "x"
type textarea "Hello, I just wanted"
type textarea "x"
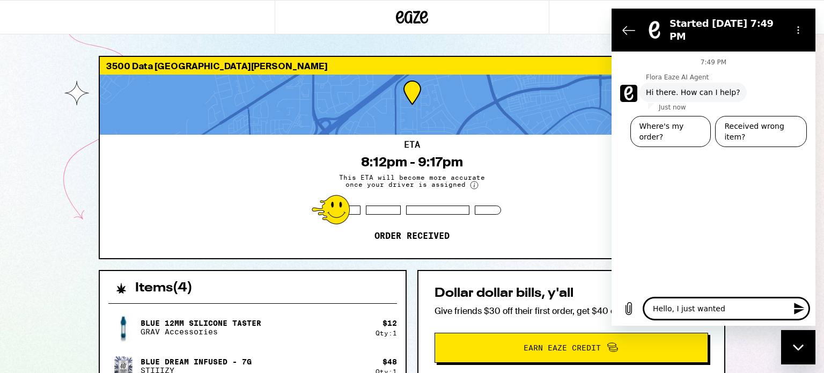
type textarea "Hello, I just wanted"
type textarea "x"
type textarea "Hello, I just wanted t"
type textarea "x"
type textarea "Hello, I just wanted to"
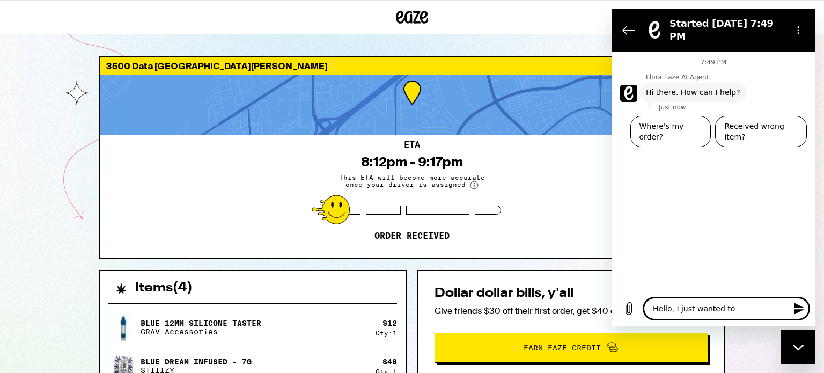
type textarea "x"
type textarea "Hello, I just wanted to"
type textarea "x"
type textarea "Hello, I just wanted to m"
type textarea "x"
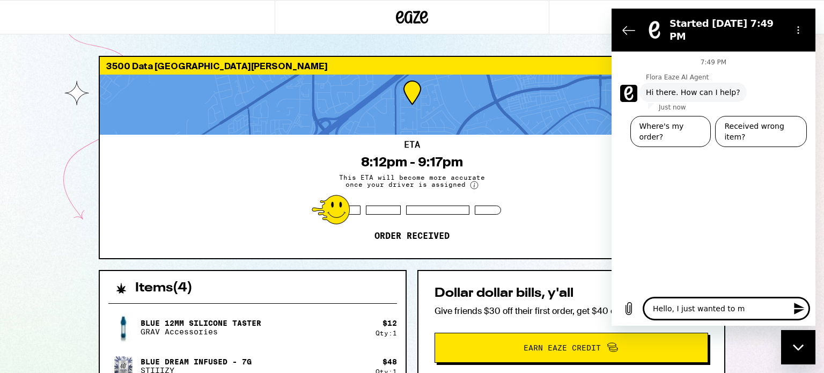
type textarea "Hello, I just wanted to ma"
type textarea "x"
type textarea "Hello, I just wanted to mak"
type textarea "x"
type textarea "Hello, I just wanted to make"
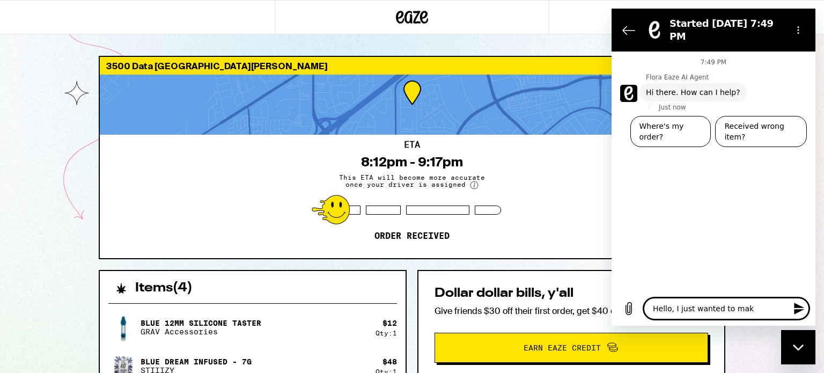
type textarea "x"
type textarea "Hello, I just wanted to make"
type textarea "x"
type textarea "Hello, I just wanted to make s"
type textarea "x"
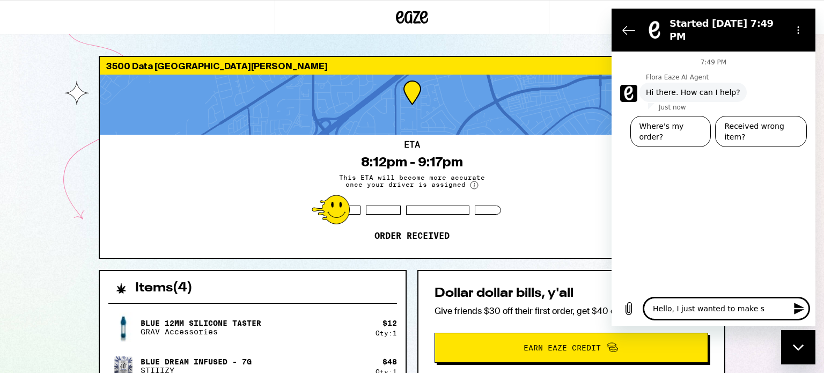
type textarea "Hello, I just wanted to make su"
type textarea "x"
type textarea "Hello, I just wanted to make sur"
type textarea "x"
type textarea "Hello, I just wanted to make sure"
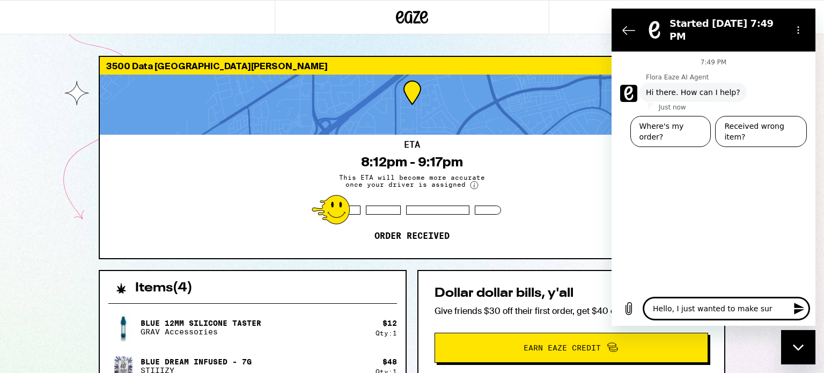
type textarea "x"
type textarea "Hello, I just wanted to make sure"
type textarea "x"
type textarea "Hello, I just wanted to make sure s"
type textarea "x"
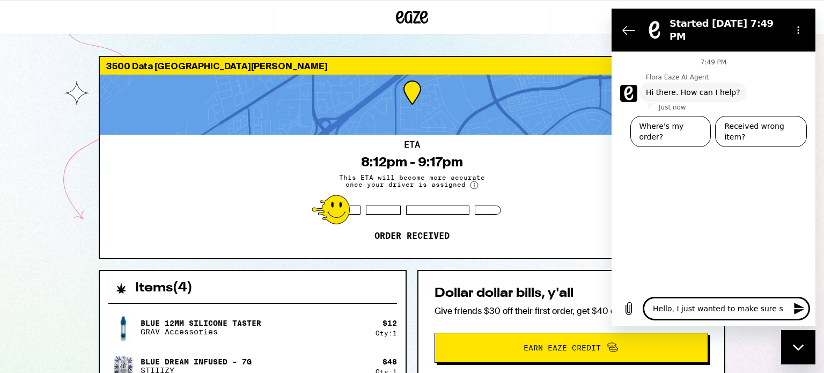
type textarea "Hello, I just wanted to make sure so"
type textarea "x"
type textarea "Hello, I just wanted to make sure som"
type textarea "x"
type textarea "Hello, I just wanted to make sure some"
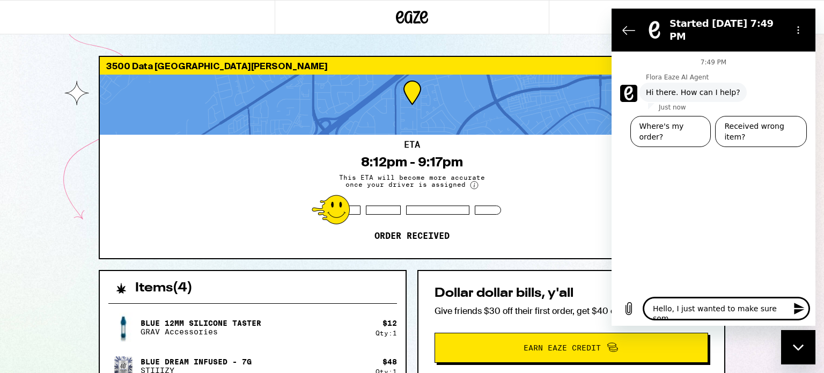
type textarea "x"
type textarea "Hello, I just wanted to make sure someo"
type textarea "x"
type textarea "Hello, I just wanted to make sure someon"
type textarea "x"
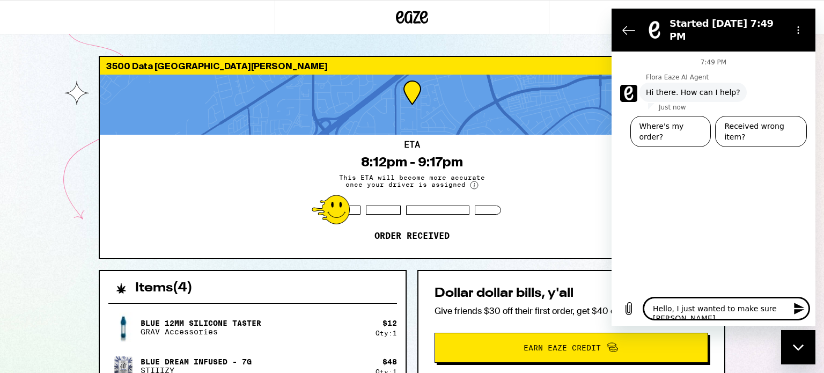
type textarea "Hello, I just wanted to make sure someone"
type textarea "x"
type textarea "Hello, I just wanted to make sure someone"
type textarea "x"
type textarea "Hello, I just wanted to make sure someone r"
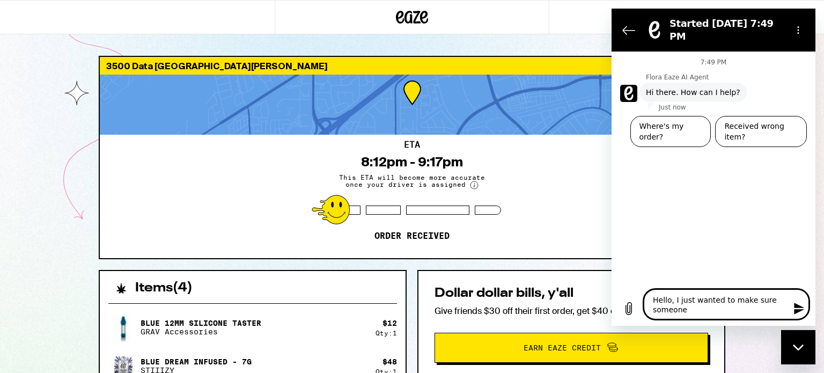
type textarea "x"
type textarea "Hello, I just wanted to make sure someone re"
type textarea "x"
type textarea "Hello, I just wanted to make sure someone rec"
type textarea "x"
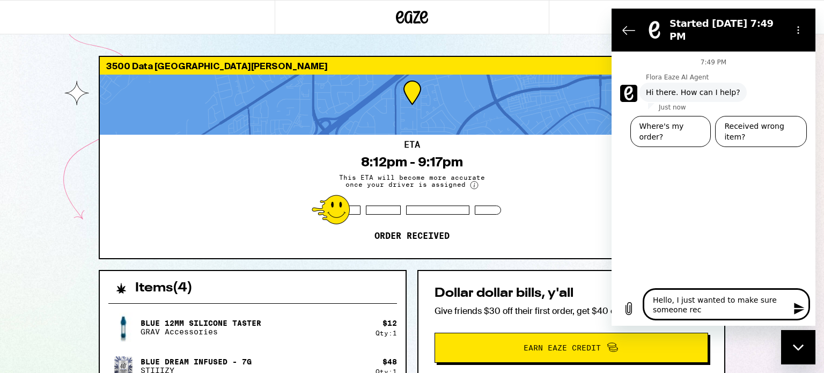
type textarea "Hello, I just wanted to make sure someone rece"
type textarea "x"
type textarea "Hello, I just wanted to make sure someone recei"
type textarea "x"
type textarea "Hello, I just wanted to make sure someone receiv"
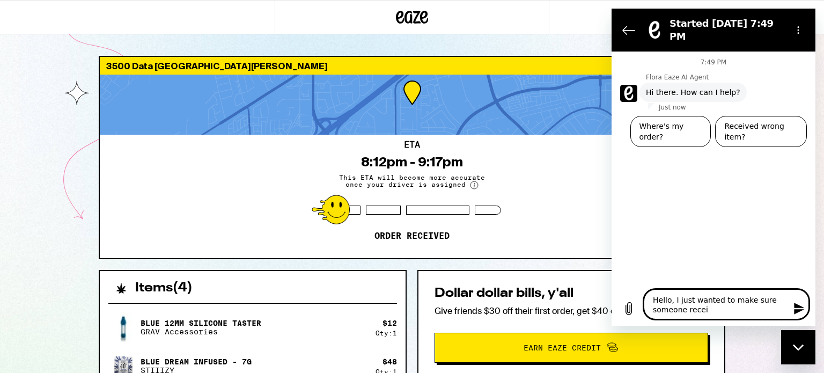
type textarea "x"
type textarea "Hello, I just wanted to make sure someone receive"
type textarea "x"
type textarea "Hello, I just wanted to make sure someone received"
type textarea "x"
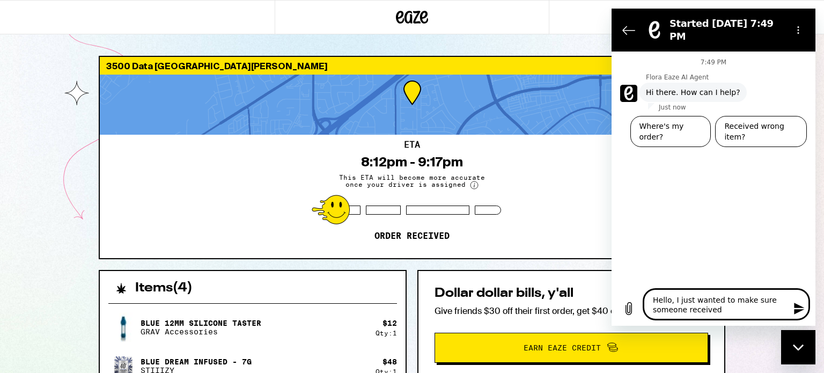
type textarea "Hello, I just wanted to make sure someone received"
type textarea "x"
type textarea "Hello, I just wanted to make sure someone received m"
type textarea "x"
type textarea "Hello, I just wanted to make sure someone received my"
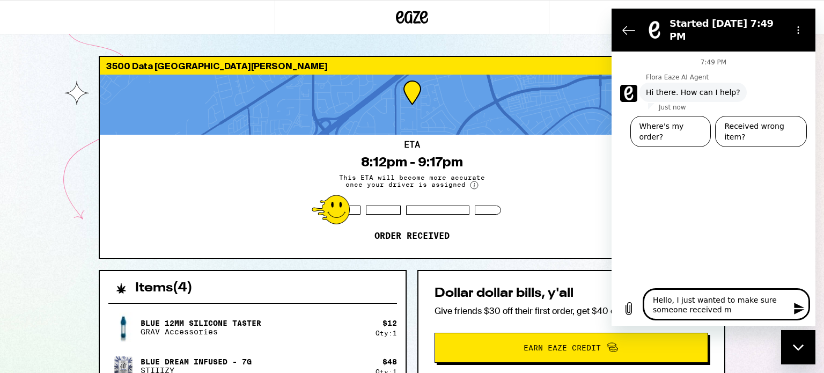
type textarea "x"
type textarea "Hello, I just wanted to make sure someone received my"
type textarea "x"
type textarea "Hello, I just wanted to make sure someone received my o"
type textarea "x"
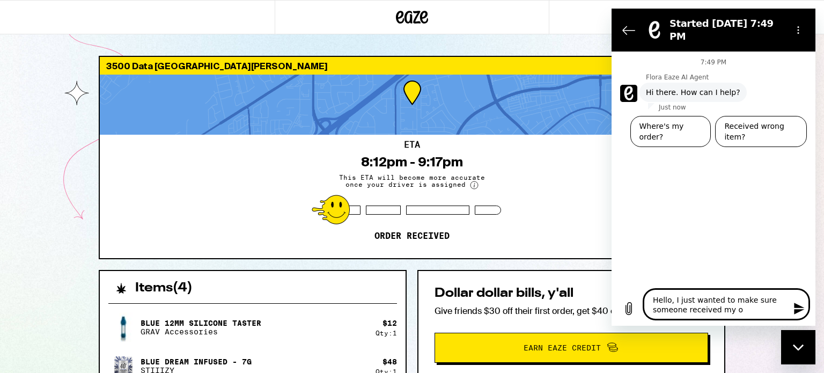
type textarea "Hello, I just wanted to make sure someone received my or"
type textarea "x"
type textarea "Hello, I just wanted to make sure someone received my ord"
type textarea "x"
type textarea "Hello, I just wanted to make sure someone received my orde"
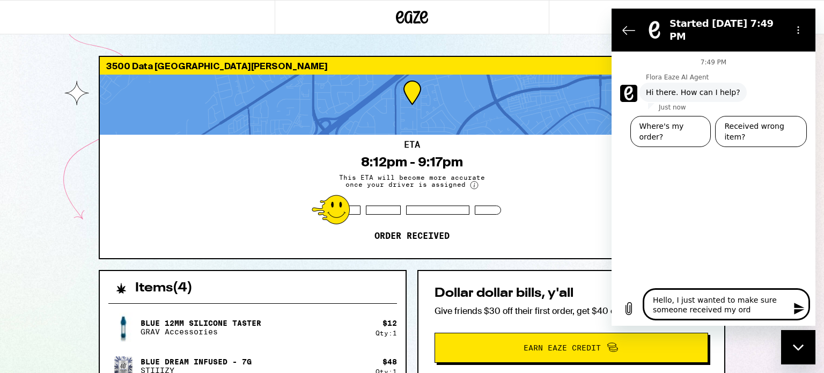
type textarea "x"
type textarea "Hello, I just wanted to make sure someone received my order"
type textarea "x"
type textarea "Hello, I just wanted to make sure someone received my order."
type textarea "x"
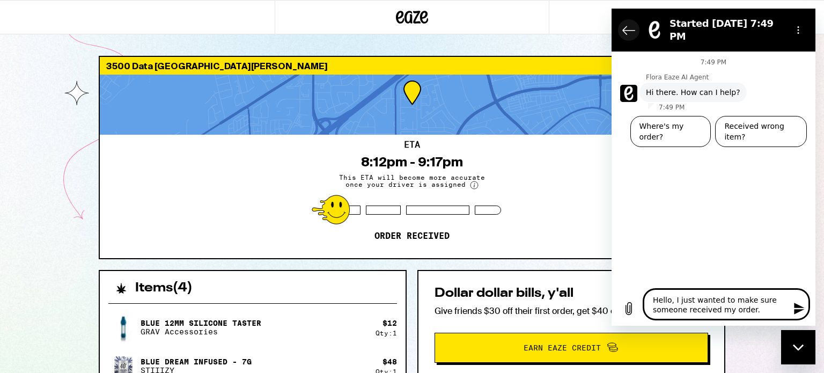
type textarea "Hello, I just wanted to make sure someone received my order."
click at [628, 28] on icon "Back to the conversation list" at bounding box center [628, 30] width 13 height 13
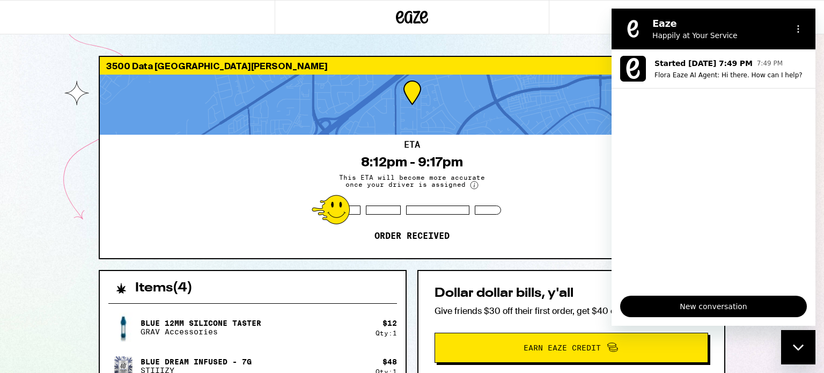
click at [548, 37] on div "3500 Data [GEOGRAPHIC_DATA][PERSON_NAME] 95670 ETA 8:12pm - 9:17pm This ETA wil…" at bounding box center [412, 350] width 824 height 701
click at [785, 342] on div "Close messaging window" at bounding box center [798, 347] width 32 height 32
